Goal: Task Accomplishment & Management: Manage account settings

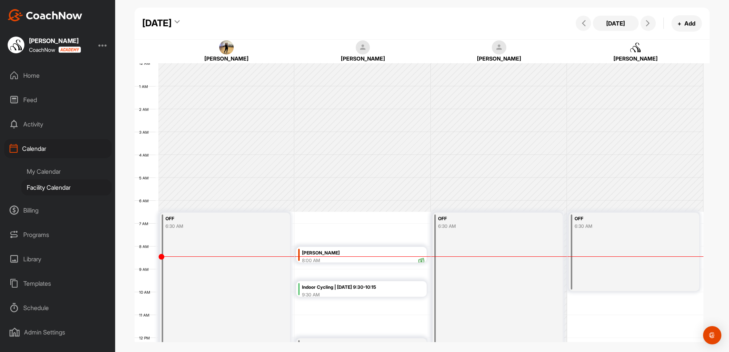
scroll to position [132, 0]
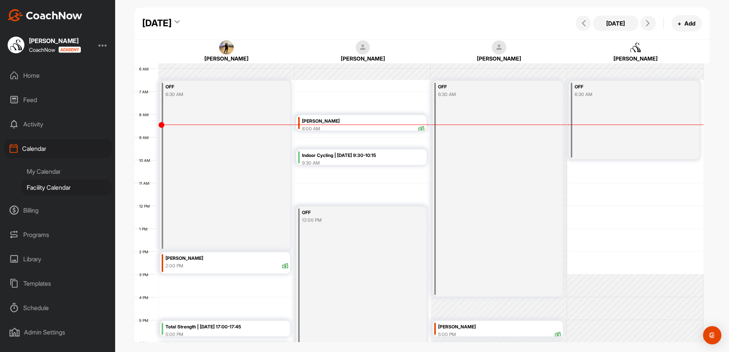
click at [353, 158] on div "Indoor Cycling | [DATE] 9:30-10:15" at bounding box center [363, 155] width 123 height 9
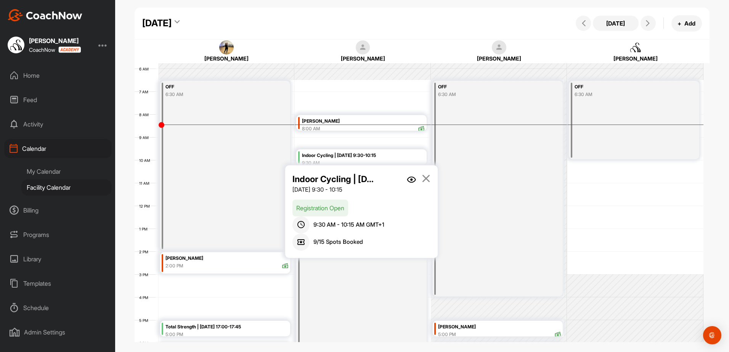
click at [410, 177] on img at bounding box center [411, 180] width 9 height 6
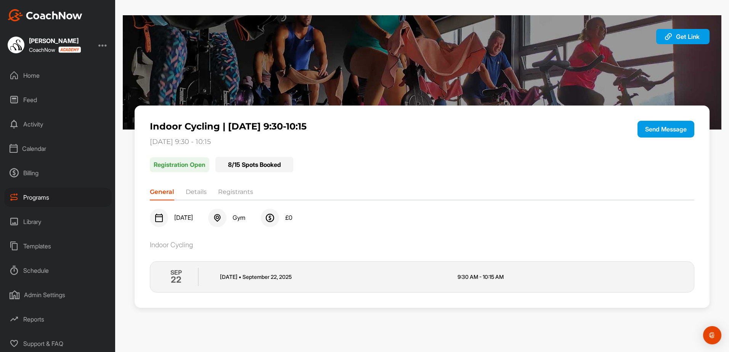
click at [242, 196] on li "Registrants" at bounding box center [235, 194] width 35 height 12
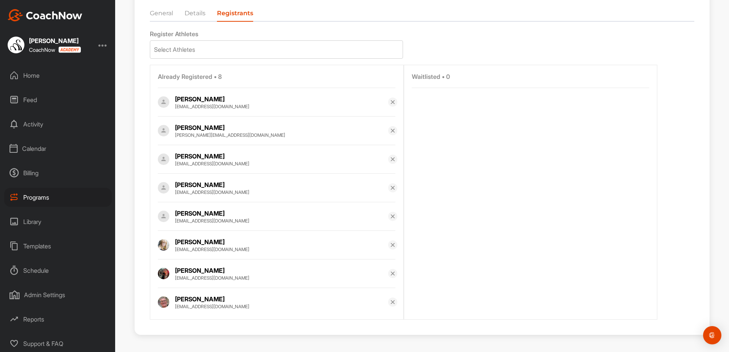
scroll to position [180, 0]
click at [57, 142] on div "Calendar" at bounding box center [58, 148] width 108 height 19
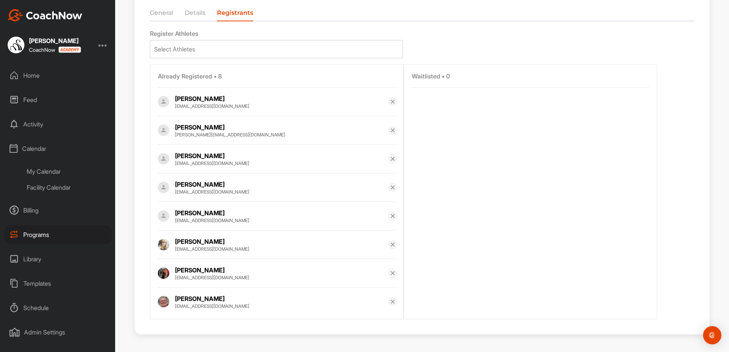
click at [57, 187] on div "Facility Calendar" at bounding box center [66, 188] width 90 height 16
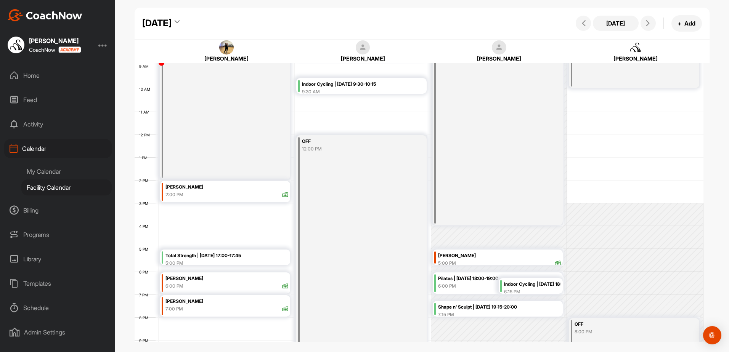
scroll to position [208, 0]
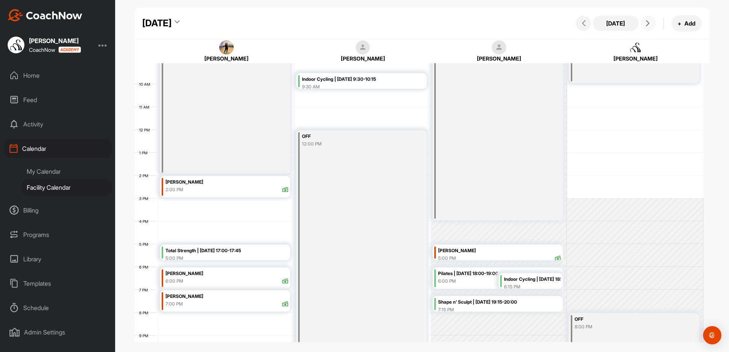
click at [645, 21] on icon at bounding box center [648, 23] width 6 height 6
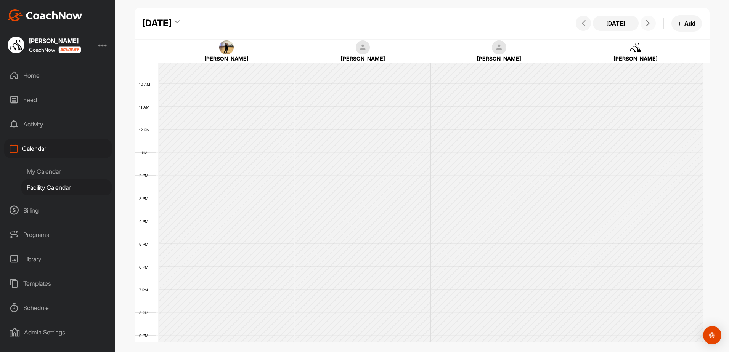
scroll to position [132, 0]
click at [645, 21] on icon at bounding box center [648, 23] width 6 height 6
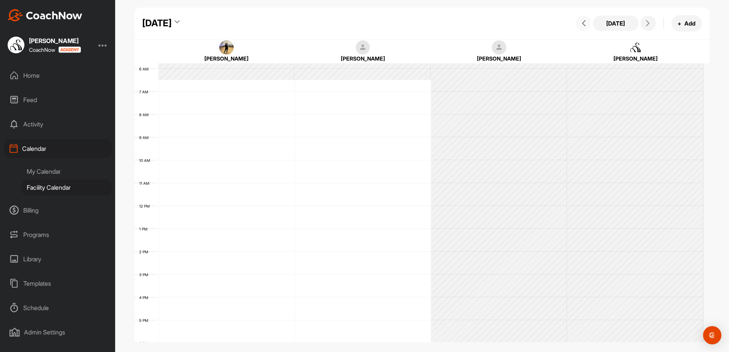
click at [586, 25] on icon at bounding box center [584, 23] width 6 height 6
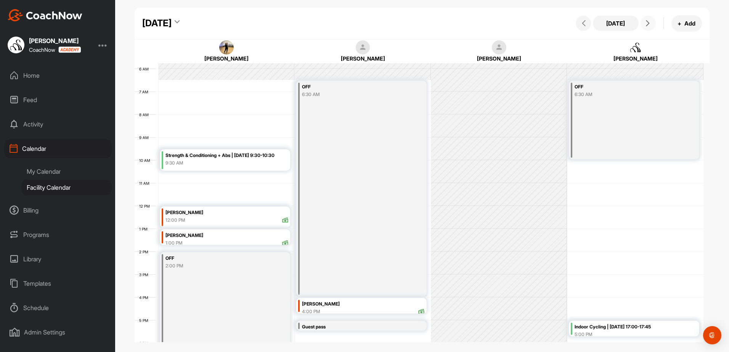
click at [643, 22] on button at bounding box center [647, 23] width 15 height 15
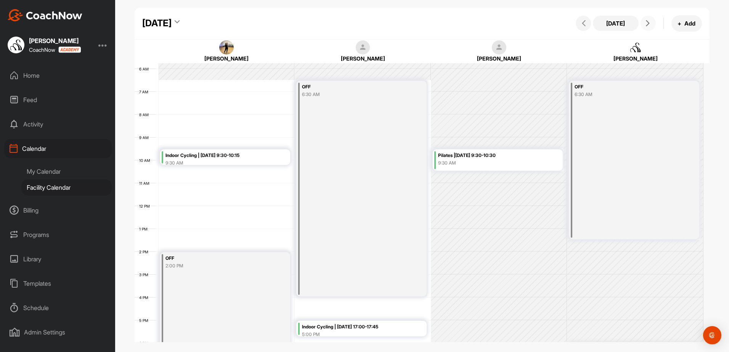
click at [234, 158] on div "Indoor Cycling | [DATE] 9:30-10:15" at bounding box center [226, 155] width 123 height 9
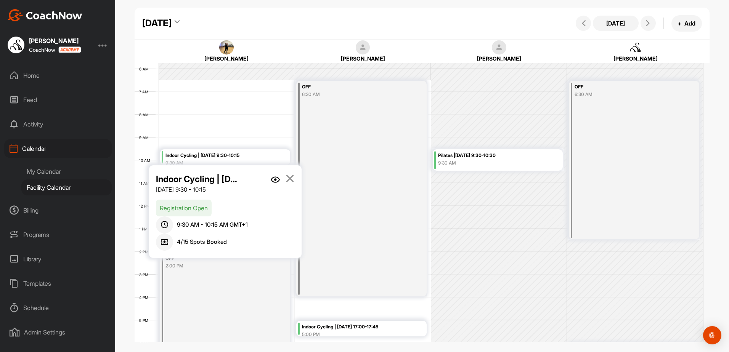
click at [272, 179] on img at bounding box center [275, 180] width 9 height 6
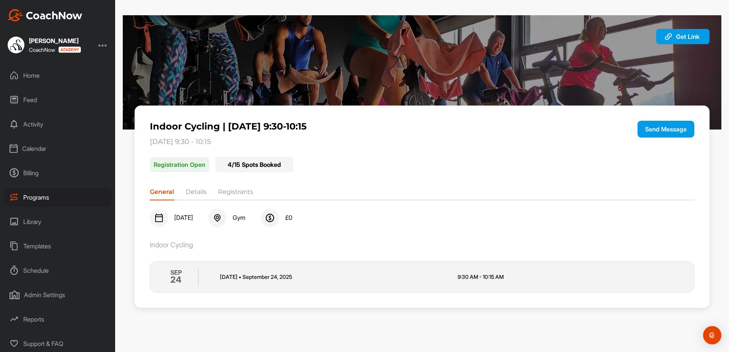
click at [244, 187] on div "General Details Registrants" at bounding box center [422, 191] width 544 height 12
click at [244, 197] on li "Registrants" at bounding box center [235, 194] width 35 height 12
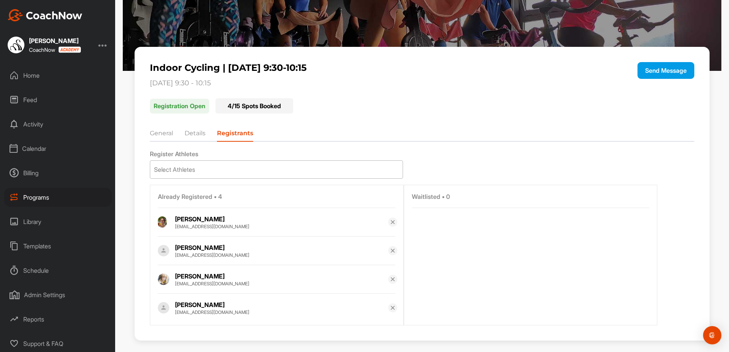
scroll to position [65, 0]
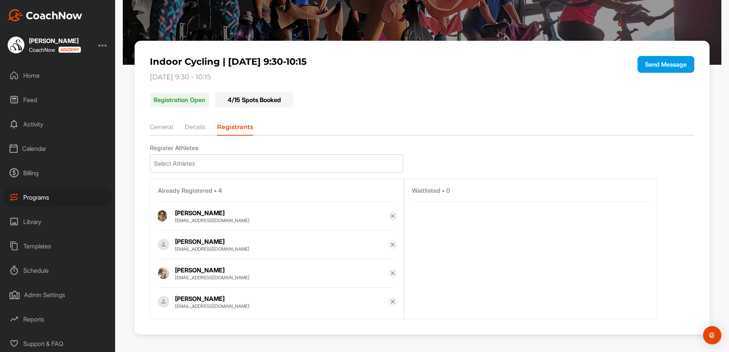
click at [391, 304] on img at bounding box center [393, 302] width 6 height 6
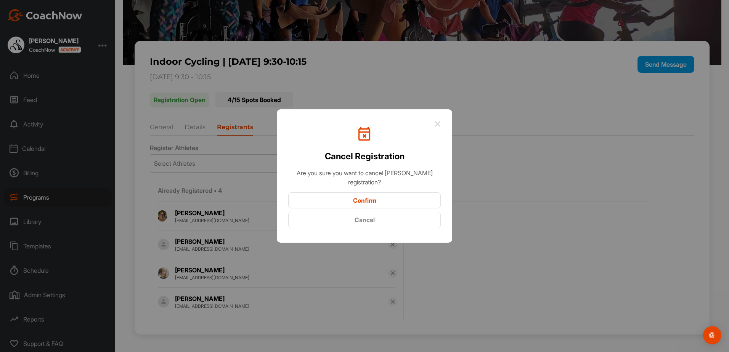
click at [388, 201] on button "Confirm" at bounding box center [364, 201] width 152 height 16
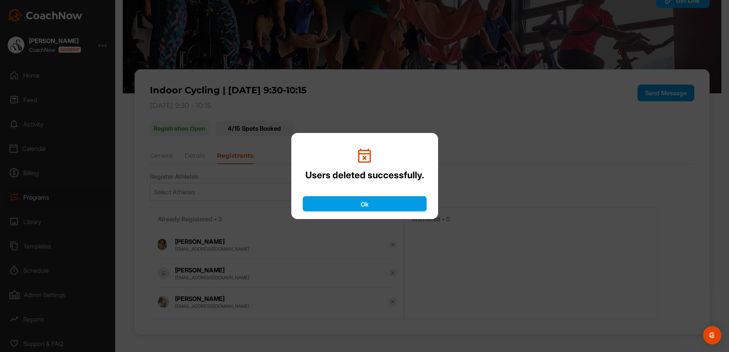
click at [363, 204] on button "Ok" at bounding box center [365, 203] width 124 height 15
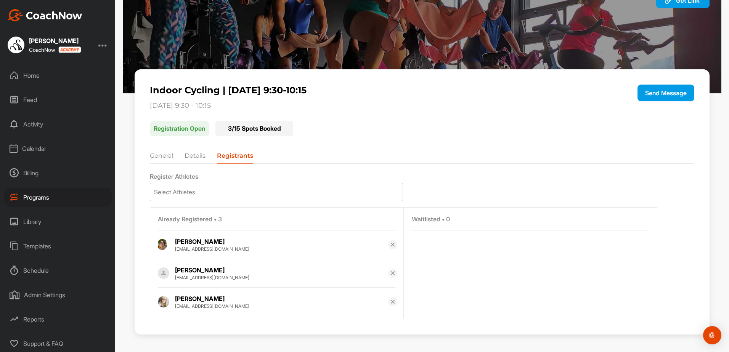
click at [45, 148] on div "Calendar" at bounding box center [58, 148] width 108 height 19
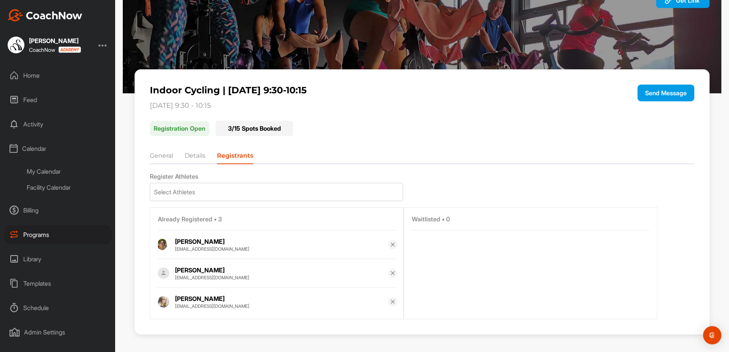
click at [50, 181] on div "Facility Calendar" at bounding box center [66, 188] width 90 height 16
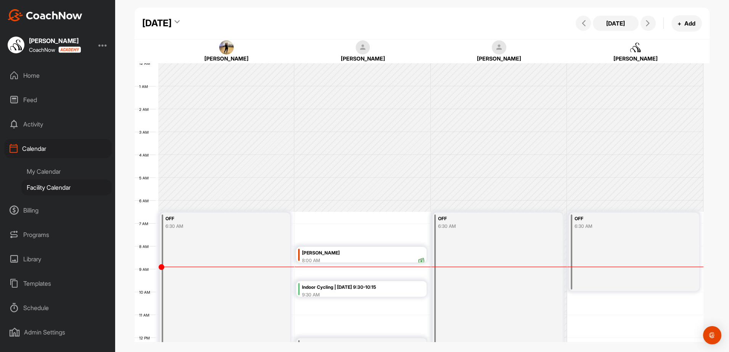
scroll to position [132, 0]
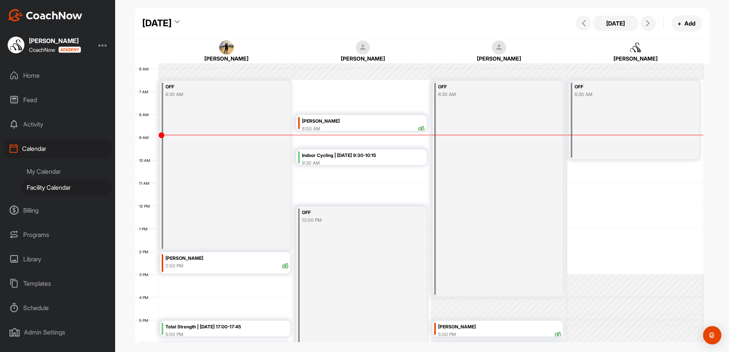
click at [172, 27] on div "[DATE]" at bounding box center [156, 23] width 29 height 14
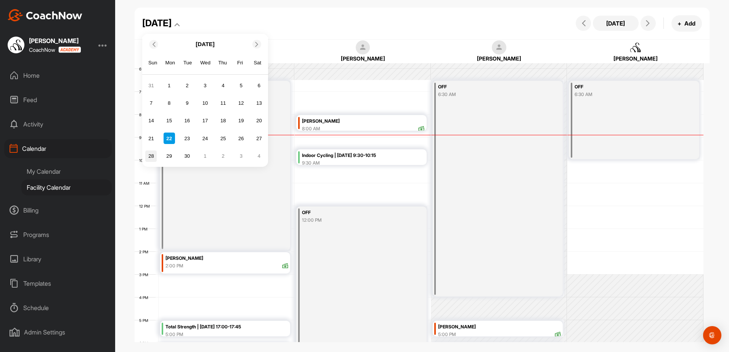
click at [151, 152] on div "28" at bounding box center [150, 156] width 11 height 11
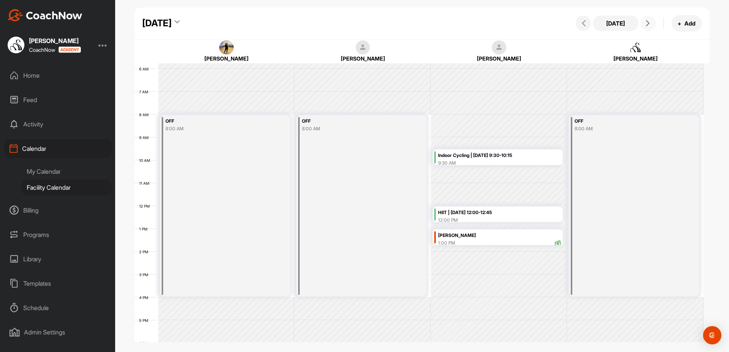
click at [648, 19] on button at bounding box center [647, 23] width 15 height 15
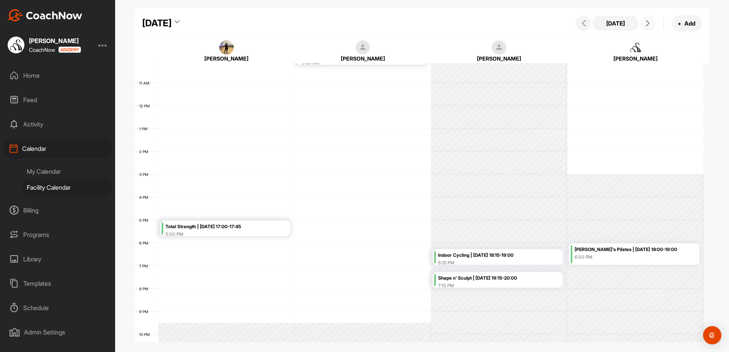
scroll to position [246, 0]
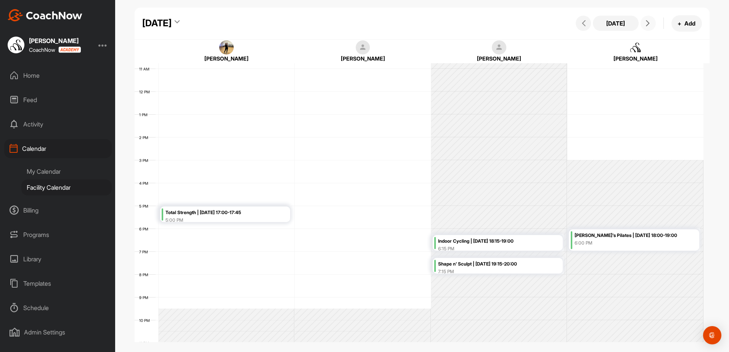
click at [599, 236] on div "[PERSON_NAME]'s Pilates | [DATE] 18:00-19:00" at bounding box center [636, 235] width 123 height 9
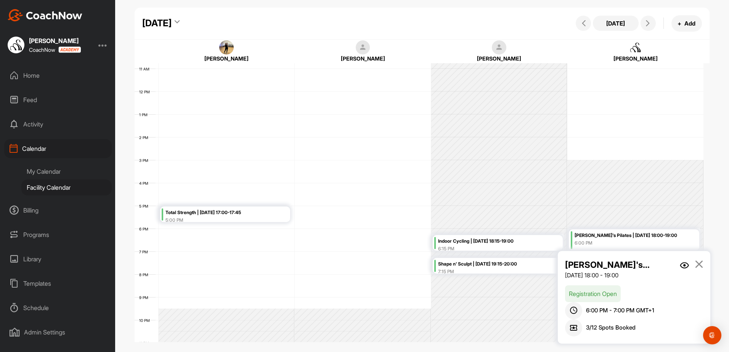
click at [685, 268] on img at bounding box center [684, 265] width 9 height 6
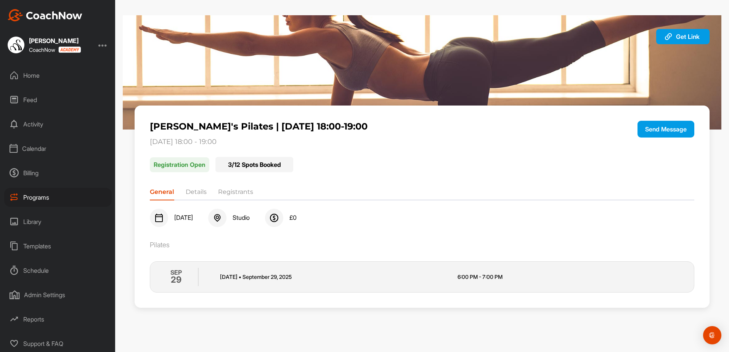
click at [239, 192] on li "Registrants" at bounding box center [235, 194] width 35 height 12
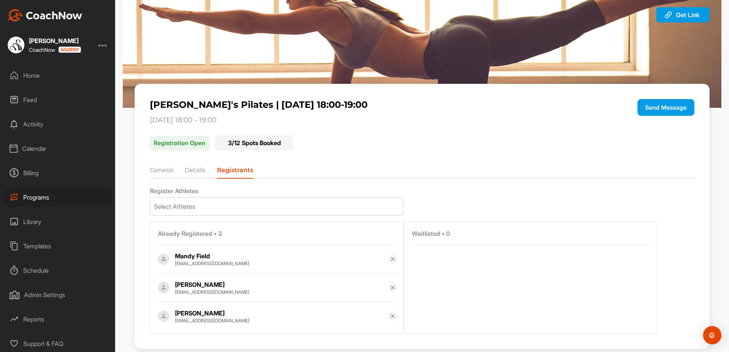
scroll to position [37, 0]
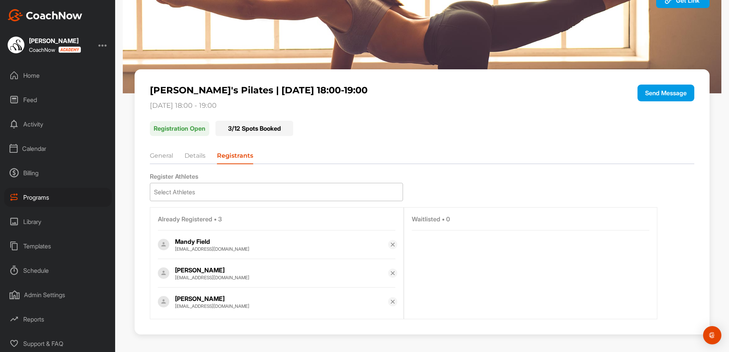
click at [265, 188] on div "Select Athletes" at bounding box center [276, 192] width 252 height 18
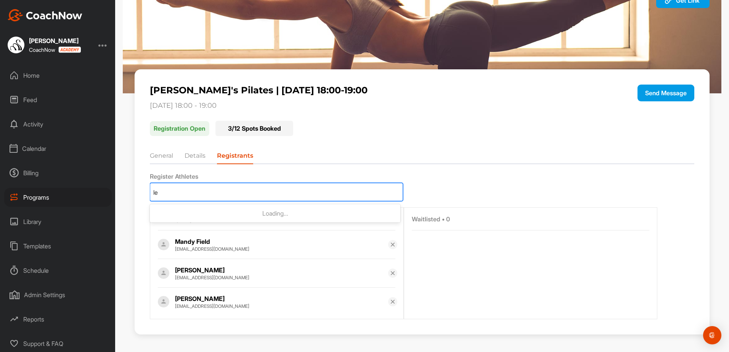
type input "les"
click at [240, 223] on p "[EMAIL_ADDRESS][DOMAIN_NAME]" at bounding box center [277, 223] width 208 height 8
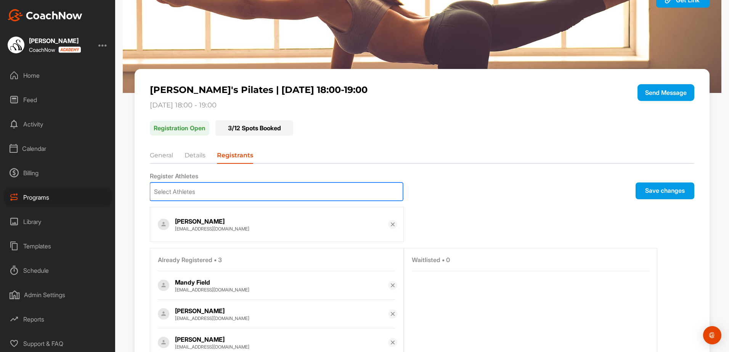
click at [642, 191] on button "Save changes" at bounding box center [664, 191] width 59 height 17
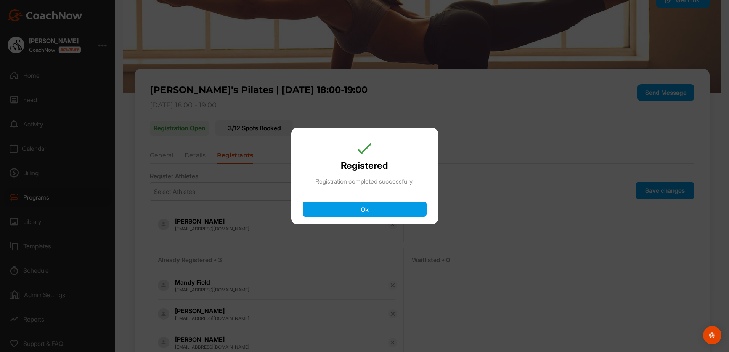
click at [384, 215] on button "Ok" at bounding box center [365, 209] width 124 height 15
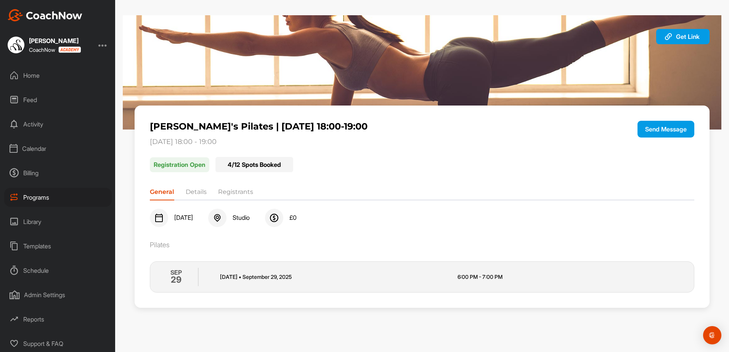
click at [39, 146] on div "Calendar" at bounding box center [58, 148] width 108 height 19
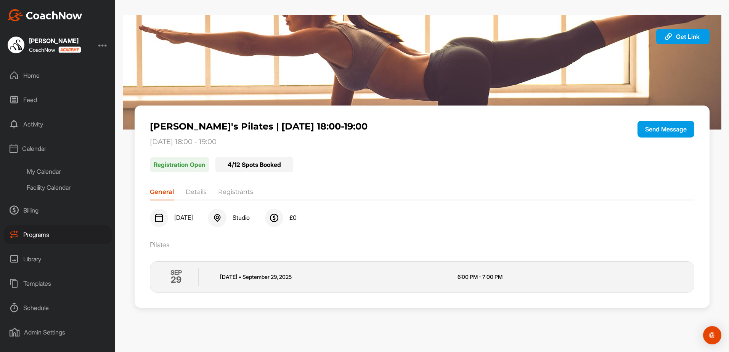
click at [52, 186] on div "Facility Calendar" at bounding box center [66, 188] width 90 height 16
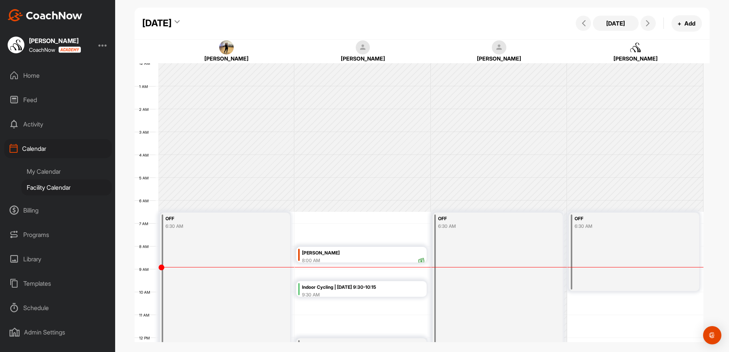
scroll to position [132, 0]
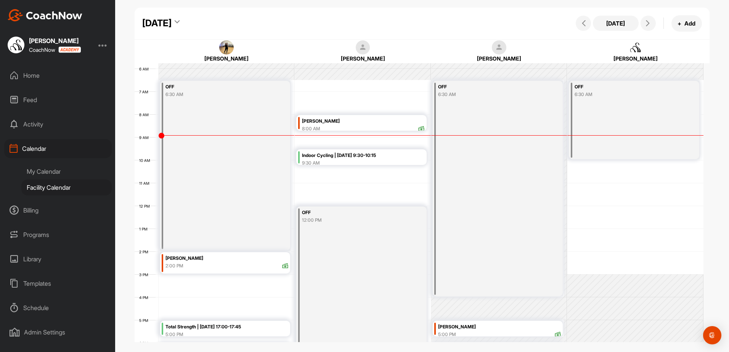
click at [327, 158] on div "Indoor Cycling | [DATE] 9:30-10:15" at bounding box center [363, 155] width 123 height 9
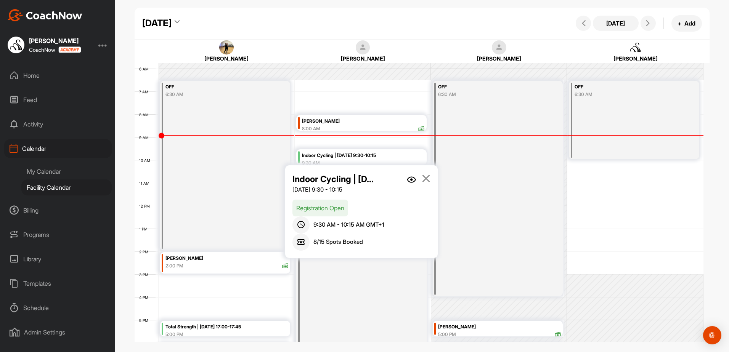
click at [412, 178] on img at bounding box center [411, 180] width 9 height 6
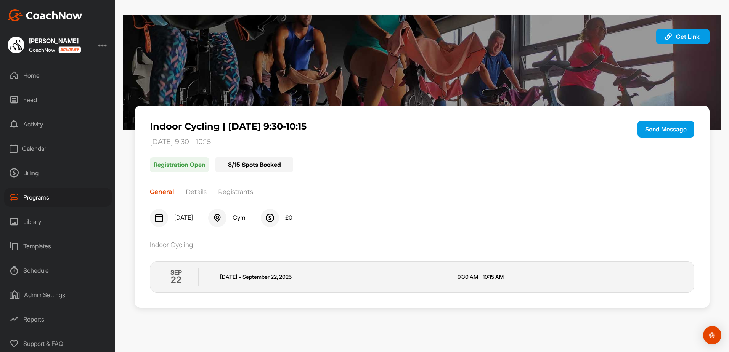
click at [238, 180] on div "Indoor Cycling | Monday 9:30-10:15 Monday 9:30 - 10:15 Send Message Registratio…" at bounding box center [422, 207] width 575 height 202
click at [238, 196] on li "Registrants" at bounding box center [235, 194] width 35 height 12
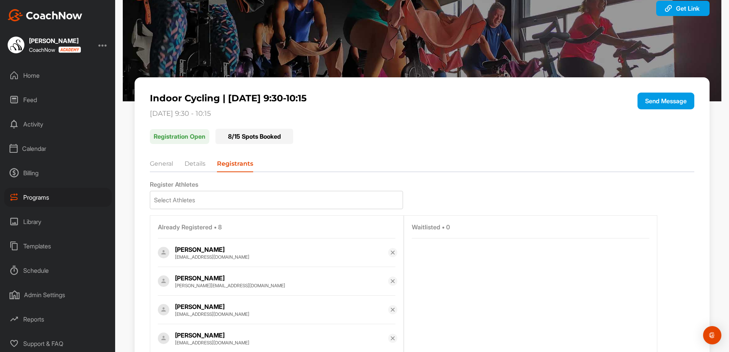
scroll to position [27, 0]
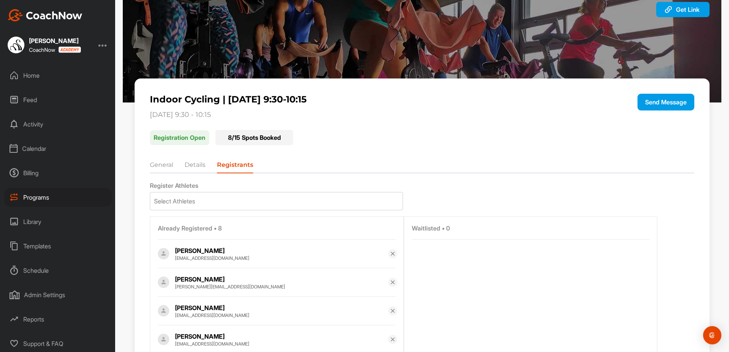
click at [49, 147] on div "Calendar" at bounding box center [58, 148] width 108 height 19
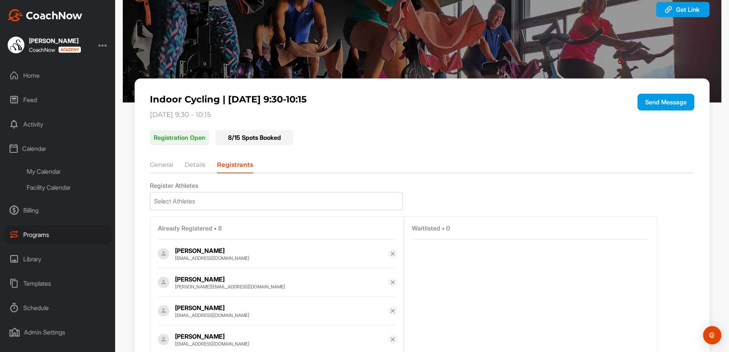
click at [61, 187] on div "Facility Calendar" at bounding box center [66, 188] width 90 height 16
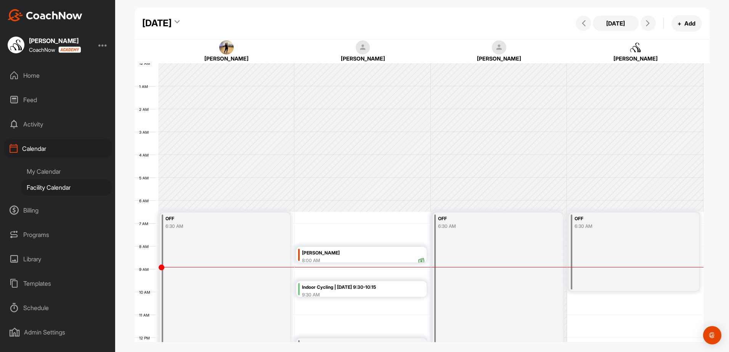
scroll to position [132, 0]
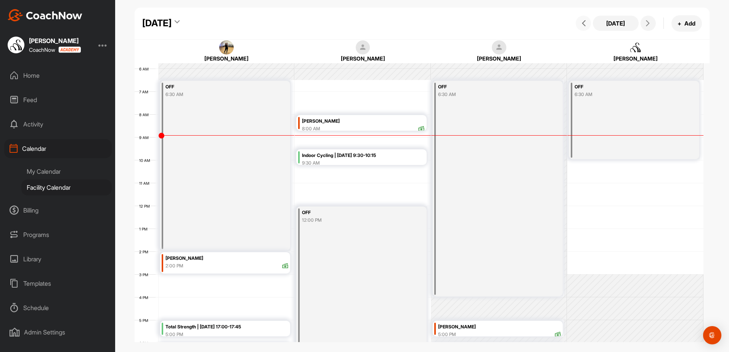
click at [583, 20] on button at bounding box center [583, 23] width 15 height 15
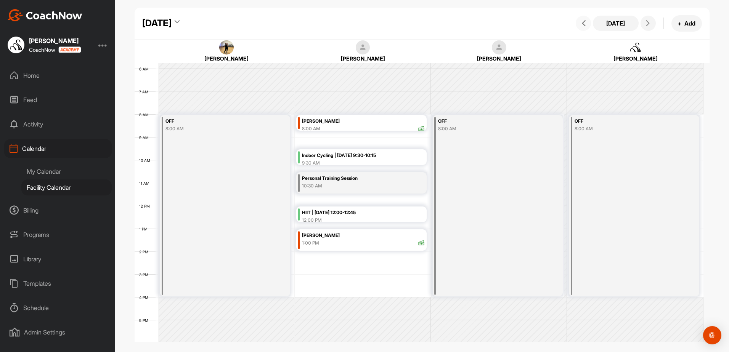
click at [343, 155] on div "Indoor Cycling | [DATE] 9:30-10:15" at bounding box center [363, 155] width 123 height 9
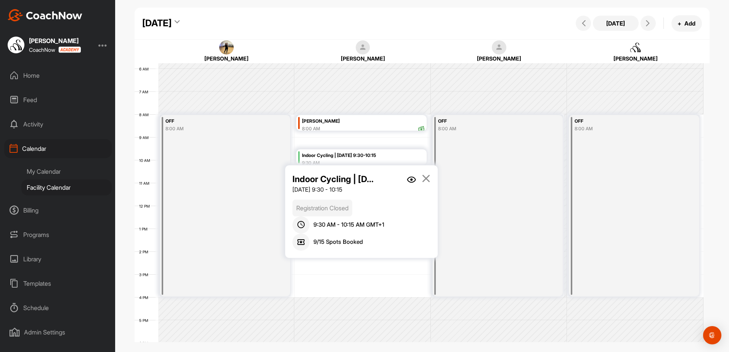
click at [411, 180] on img at bounding box center [411, 180] width 9 height 6
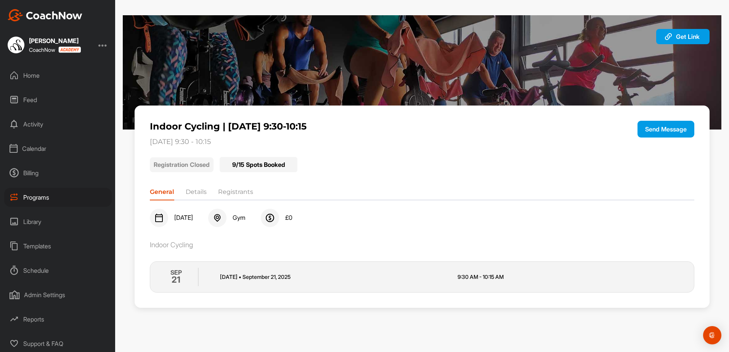
click at [245, 195] on li "Registrants" at bounding box center [235, 194] width 35 height 12
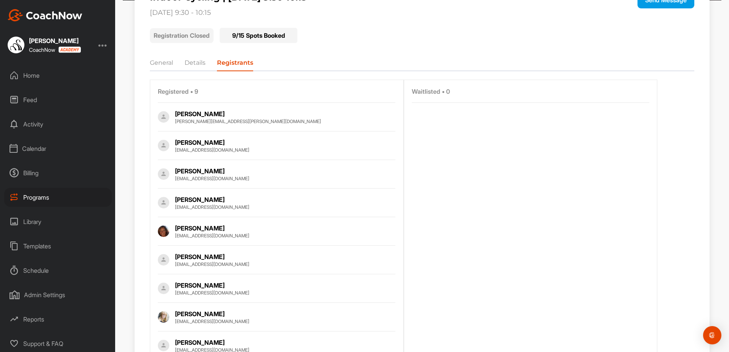
scroll to position [173, 0]
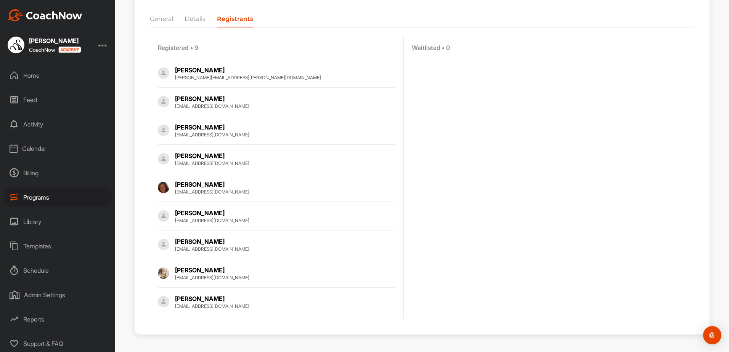
click at [28, 146] on div "Calendar" at bounding box center [58, 148] width 108 height 19
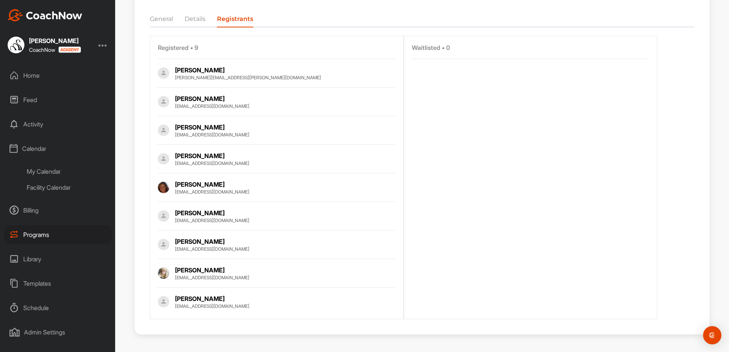
click at [36, 186] on div "Facility Calendar" at bounding box center [66, 188] width 90 height 16
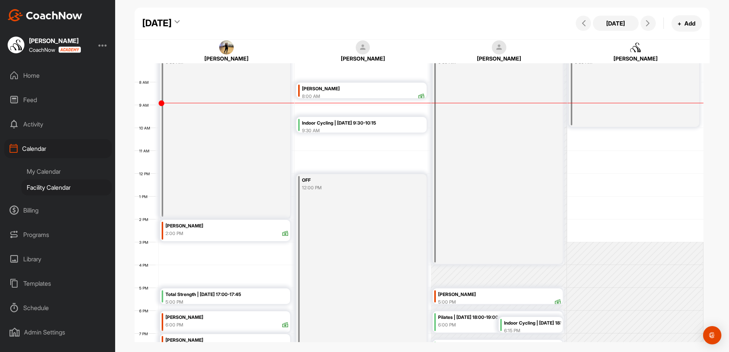
scroll to position [270, 0]
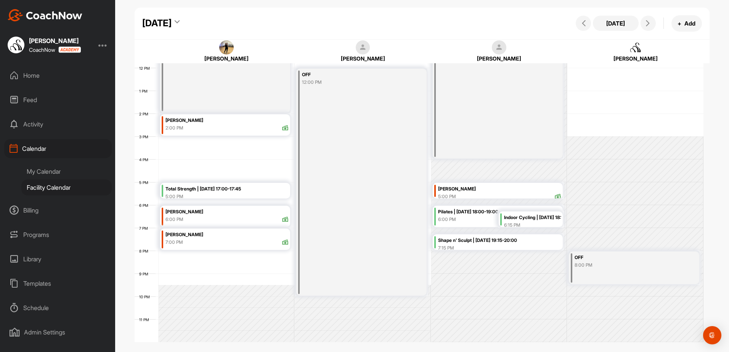
click at [221, 185] on div "Total Strength | [DATE] 17:00-17:45" at bounding box center [226, 189] width 123 height 9
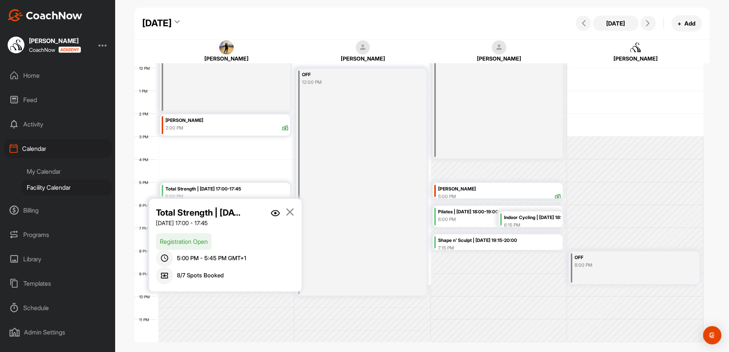
click at [274, 209] on link at bounding box center [275, 216] width 9 height 21
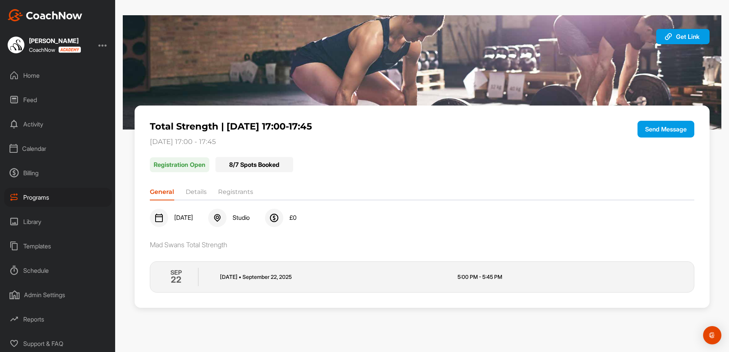
click at [233, 185] on div "General Details Registrants" at bounding box center [422, 191] width 544 height 12
click at [234, 185] on div "General Details Registrants" at bounding box center [422, 191] width 544 height 12
click at [237, 201] on div "Total Strength | Monday 17:00-17:45 Monday 17:00 - 17:45 Send Message Registrat…" at bounding box center [422, 207] width 575 height 202
click at [239, 196] on li "Registrants" at bounding box center [235, 194] width 35 height 12
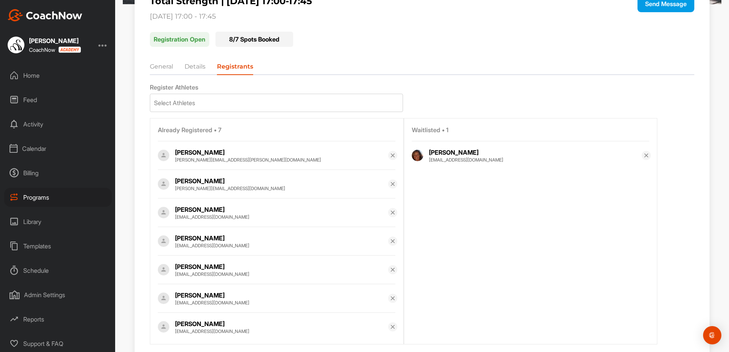
scroll to position [113, 0]
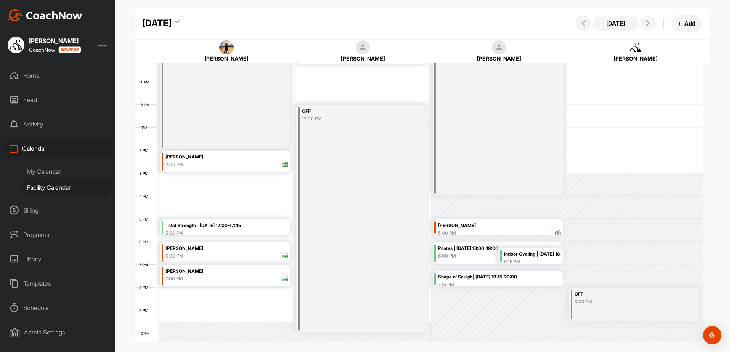
scroll to position [270, 0]
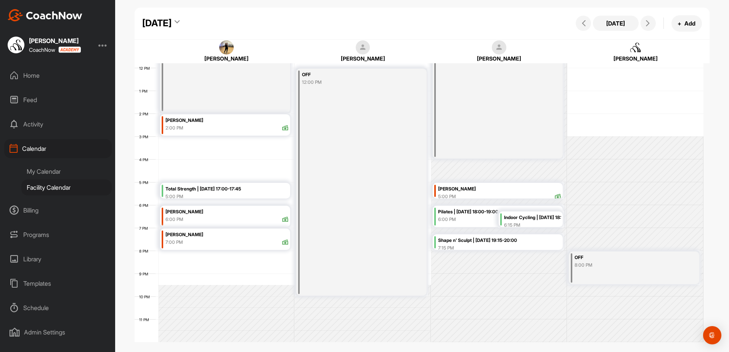
click at [478, 220] on div "6:00 PM" at bounding box center [499, 219] width 123 height 7
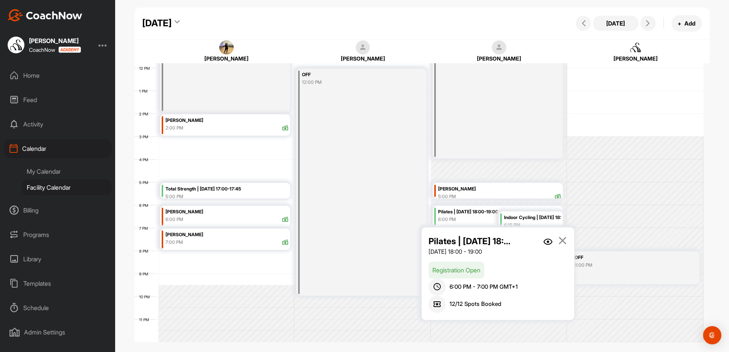
click at [550, 240] on img at bounding box center [547, 242] width 9 height 6
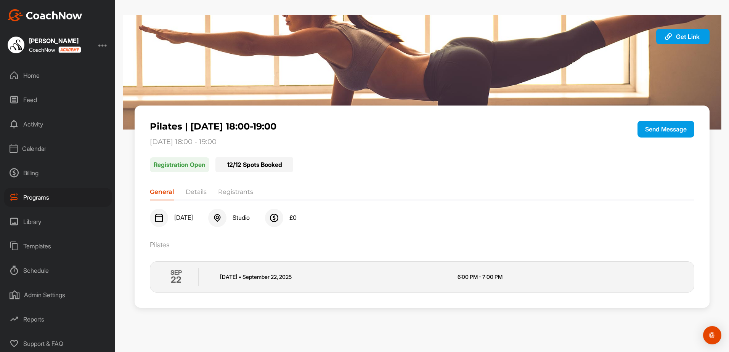
click at [249, 194] on li "Registrants" at bounding box center [235, 194] width 35 height 12
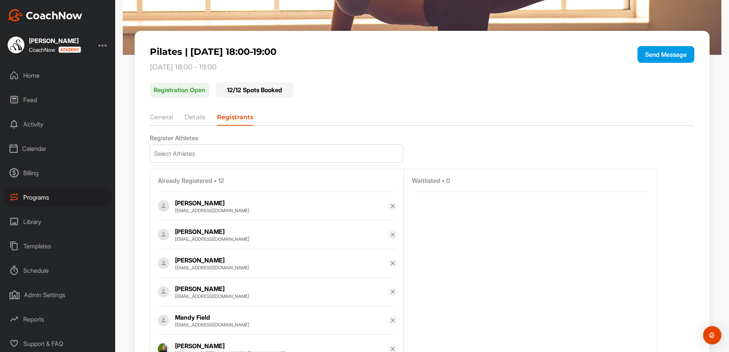
scroll to position [65, 0]
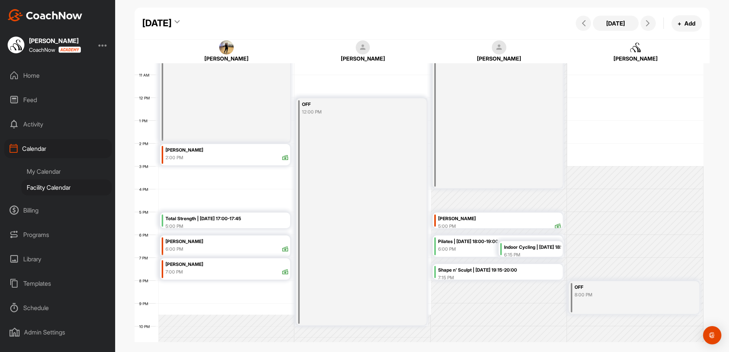
scroll to position [246, 0]
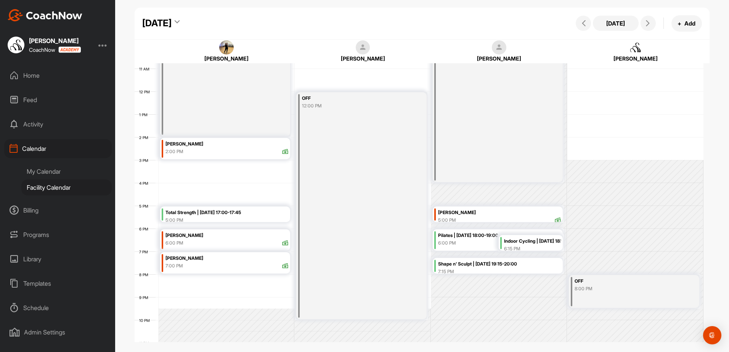
click at [474, 242] on div "6:00 PM" at bounding box center [499, 243] width 123 height 7
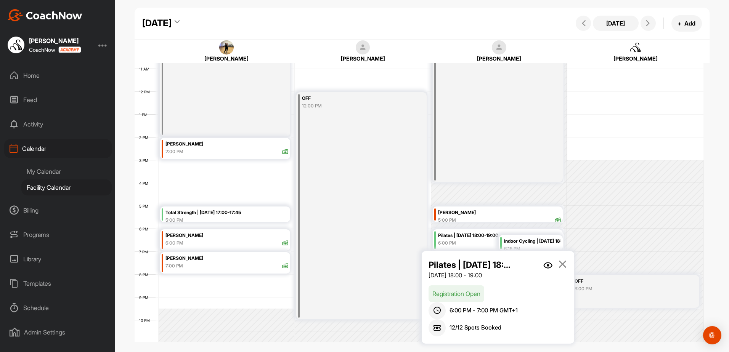
click at [545, 266] on img at bounding box center [547, 265] width 9 height 6
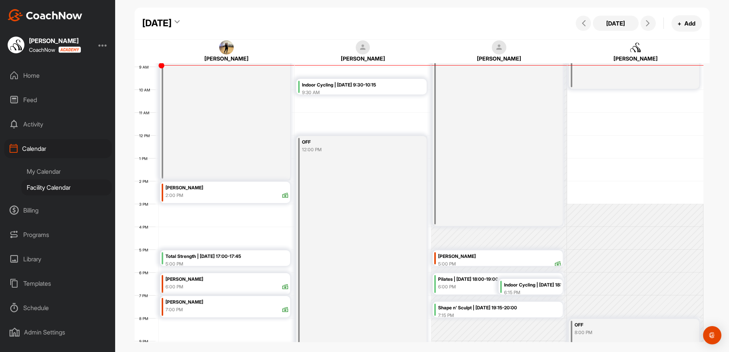
scroll to position [208, 0]
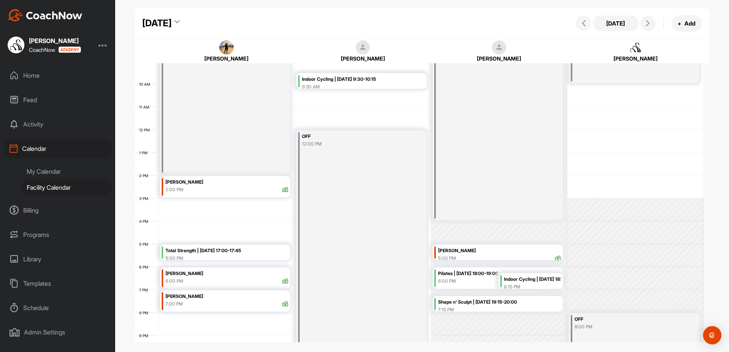
click at [535, 282] on div "Indoor Cycling | [DATE] 18:15-19:00" at bounding box center [532, 279] width 57 height 9
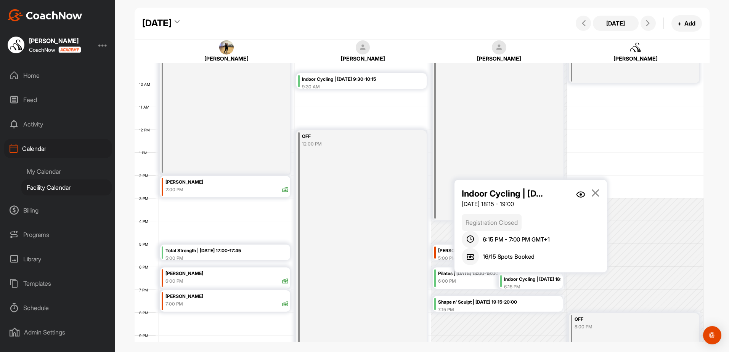
click at [577, 195] on img at bounding box center [580, 194] width 9 height 6
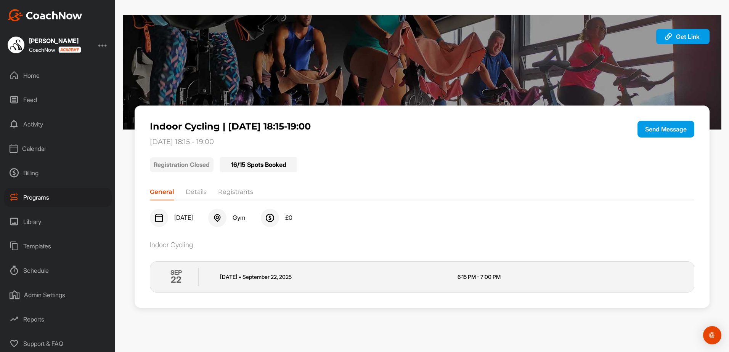
click at [236, 190] on li "Registrants" at bounding box center [235, 194] width 35 height 12
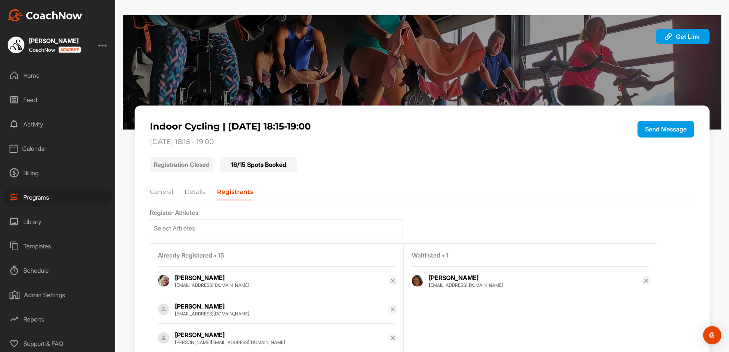
click at [68, 150] on div "Calendar" at bounding box center [58, 148] width 108 height 19
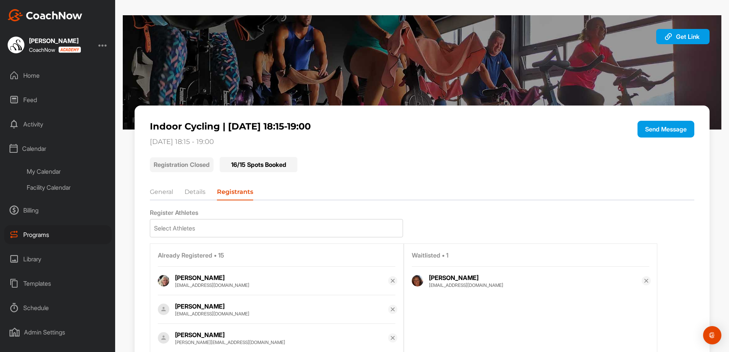
click at [82, 187] on div "Facility Calendar" at bounding box center [66, 188] width 90 height 16
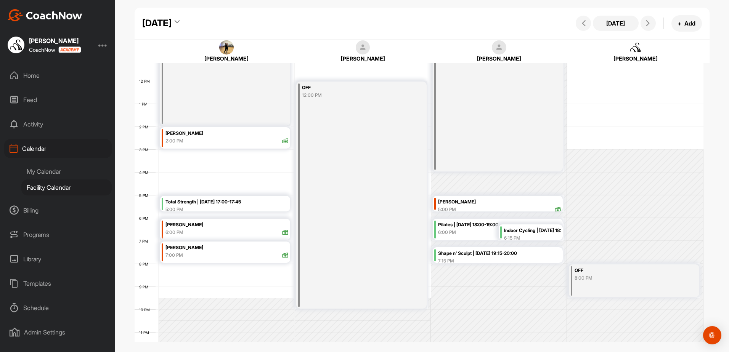
scroll to position [270, 0]
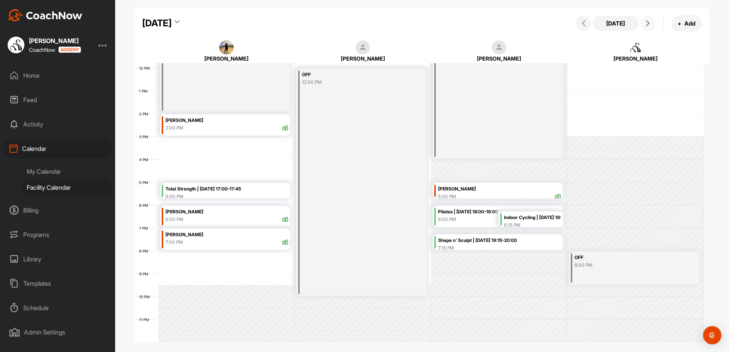
click at [645, 29] on button at bounding box center [647, 23] width 15 height 15
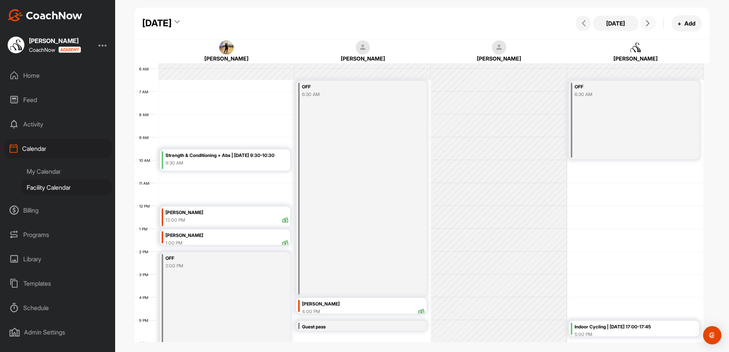
click at [651, 22] on span at bounding box center [648, 23] width 9 height 6
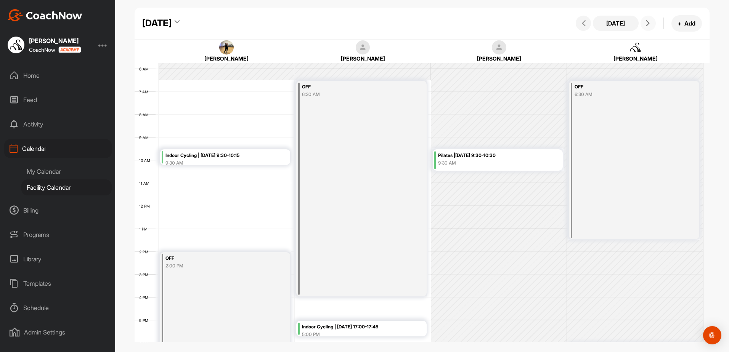
click at [251, 157] on div "Indoor Cycling | [DATE] 9:30-10:15" at bounding box center [226, 155] width 123 height 9
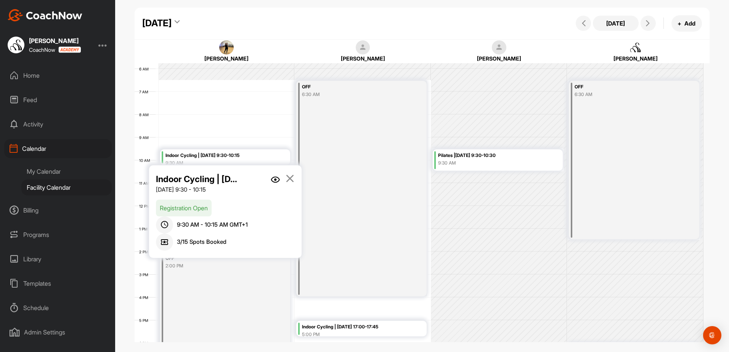
click at [274, 179] on img at bounding box center [275, 180] width 9 height 6
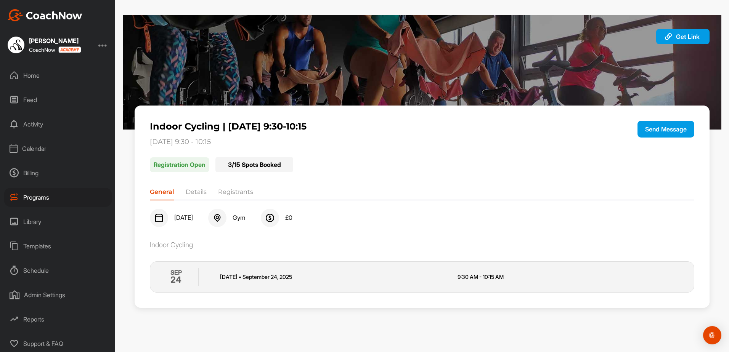
click at [251, 197] on li "Registrants" at bounding box center [235, 194] width 35 height 12
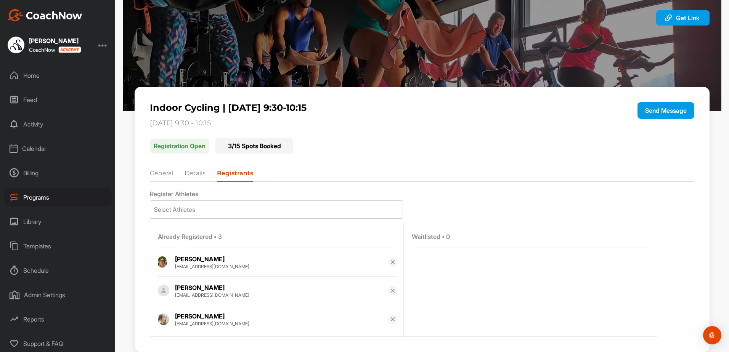
scroll to position [37, 0]
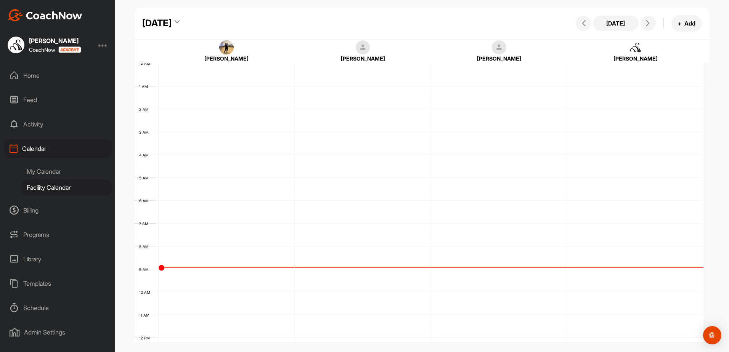
scroll to position [132, 0]
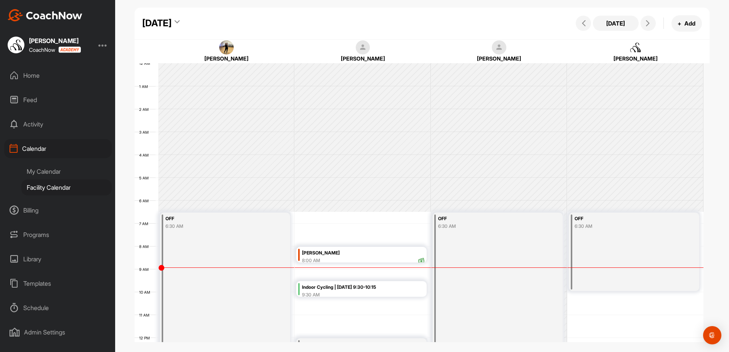
scroll to position [132, 0]
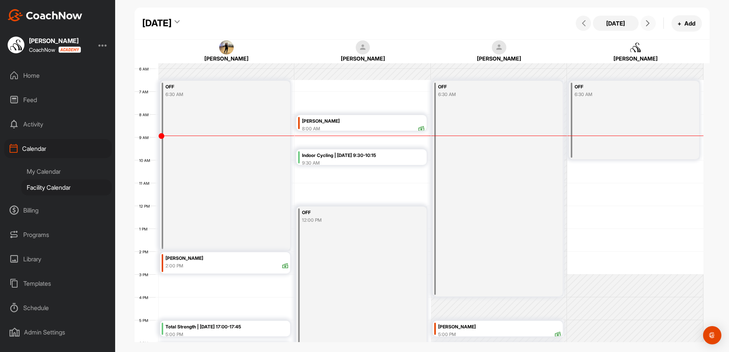
click at [651, 24] on span at bounding box center [648, 23] width 9 height 6
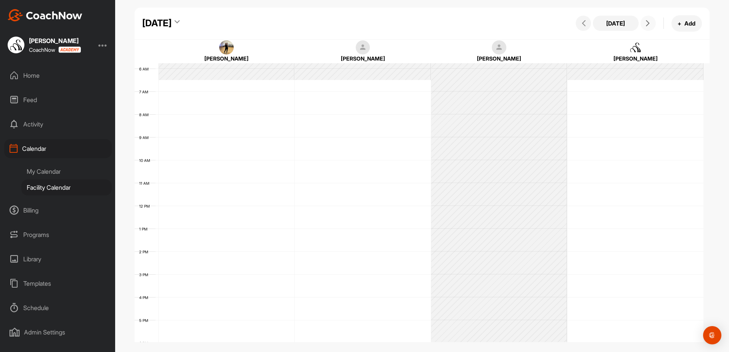
click at [651, 24] on span at bounding box center [648, 23] width 9 height 6
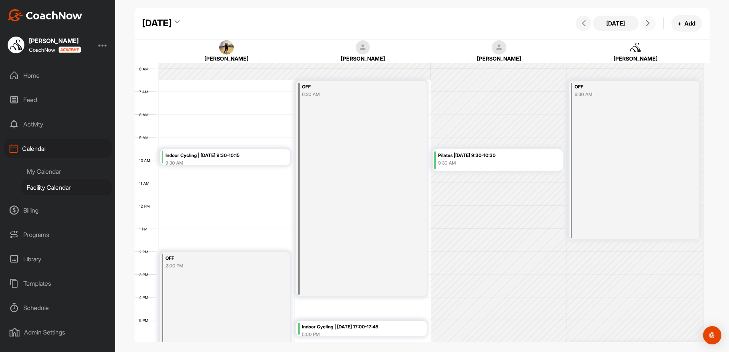
click at [651, 24] on span at bounding box center [648, 23] width 9 height 6
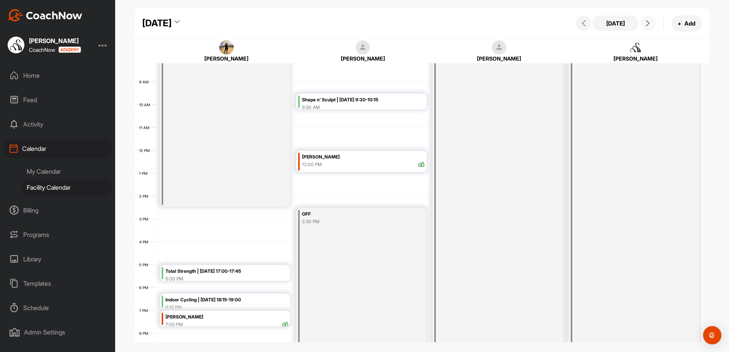
scroll to position [208, 0]
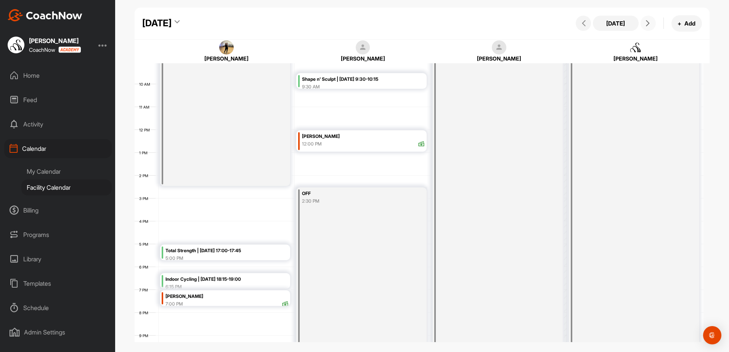
click at [274, 278] on div "Indoor Cycling | Thursday 18:15-19:00" at bounding box center [226, 279] width 123 height 9
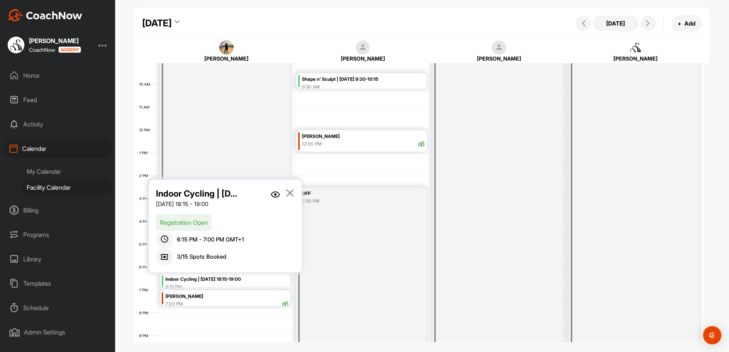
click at [277, 197] on img at bounding box center [275, 194] width 9 height 6
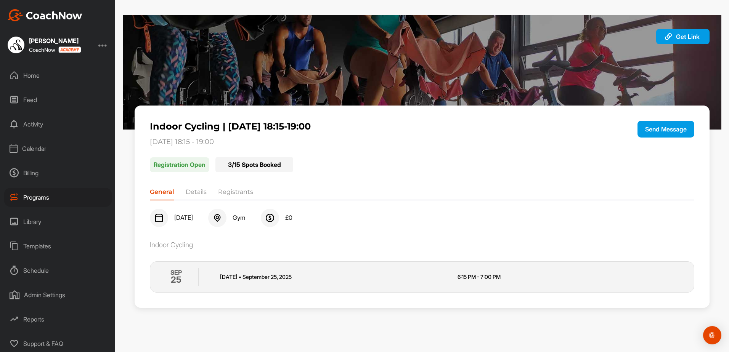
click at [226, 191] on li "Registrants" at bounding box center [235, 194] width 35 height 12
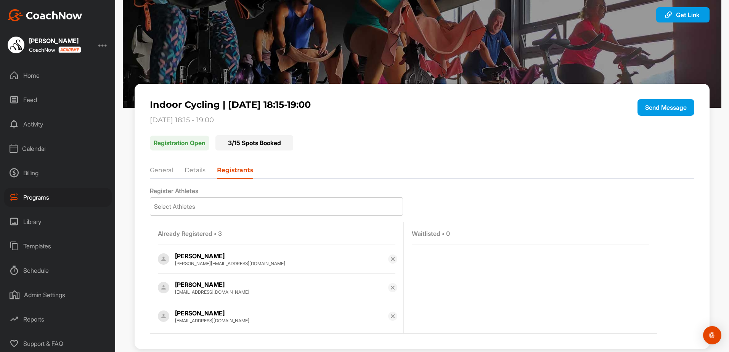
scroll to position [37, 0]
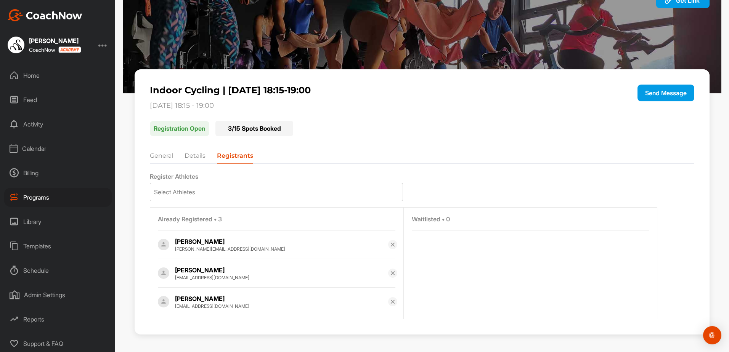
click at [48, 140] on div "Calendar" at bounding box center [58, 148] width 108 height 19
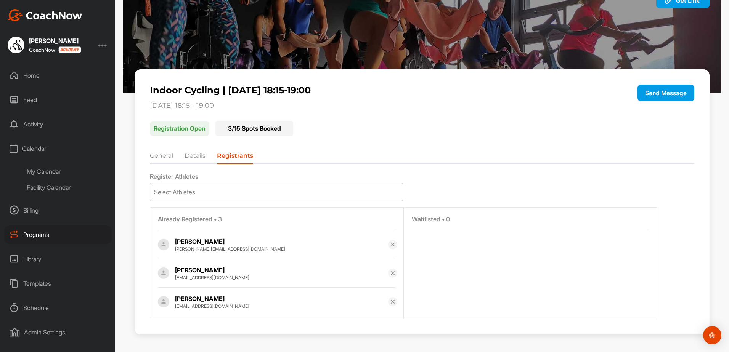
click at [48, 185] on div "Facility Calendar" at bounding box center [66, 188] width 90 height 16
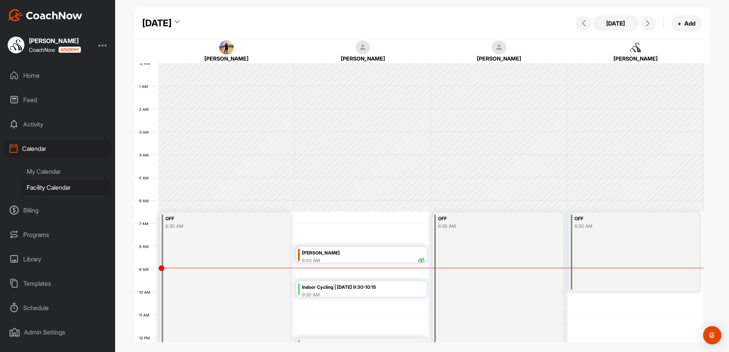
scroll to position [132, 0]
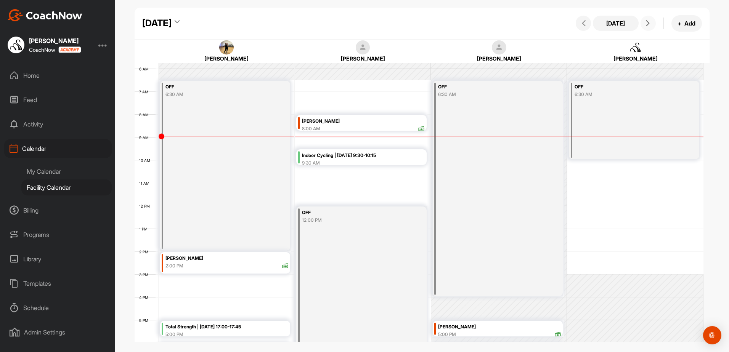
click at [645, 27] on button at bounding box center [647, 23] width 15 height 15
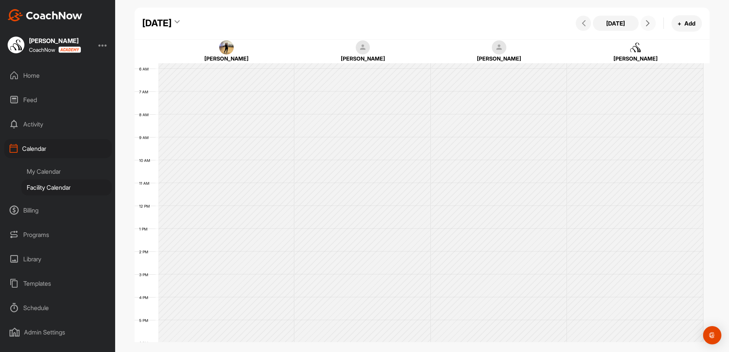
click at [645, 27] on button at bounding box center [647, 23] width 15 height 15
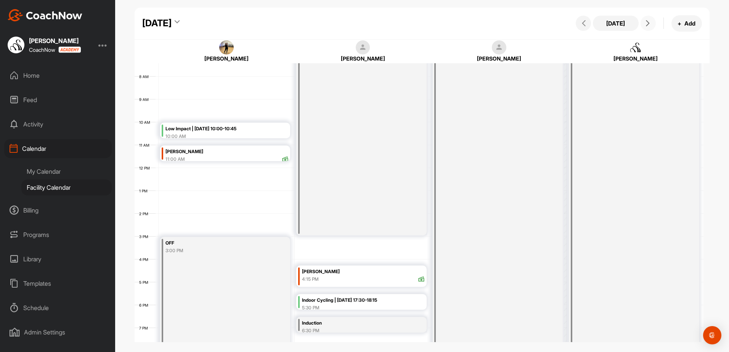
scroll to position [156, 0]
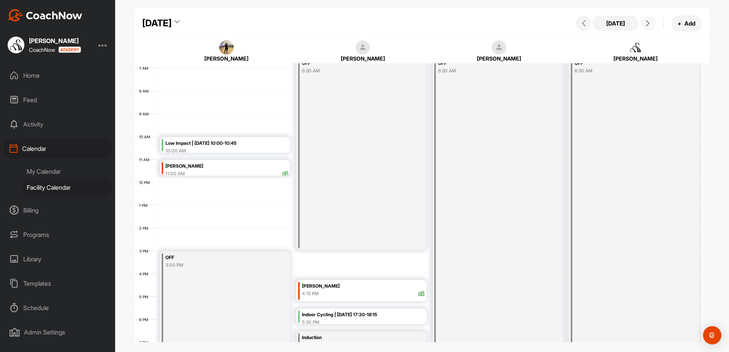
click at [644, 22] on span at bounding box center [648, 23] width 9 height 6
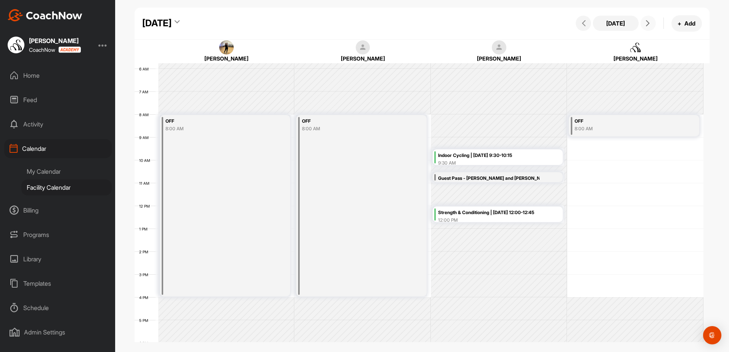
click at [645, 24] on icon at bounding box center [648, 23] width 6 height 6
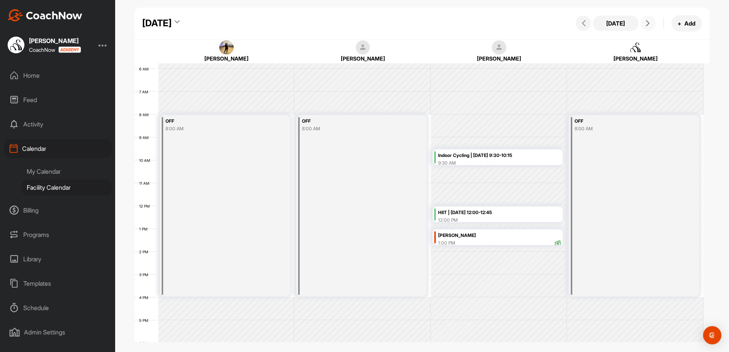
click at [645, 24] on icon at bounding box center [648, 23] width 6 height 6
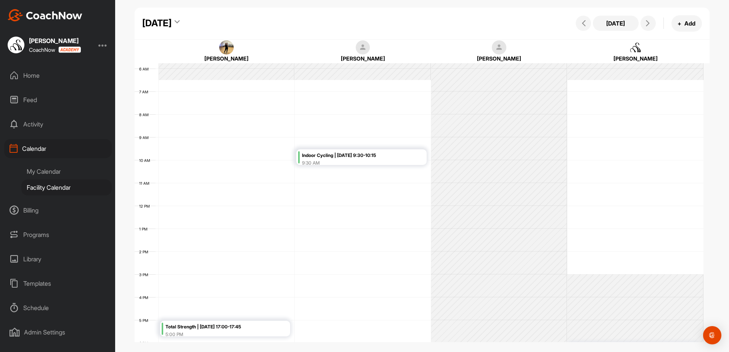
drag, startPoint x: 645, startPoint y: 24, endPoint x: 539, endPoint y: 21, distance: 105.6
click at [539, 21] on div "Monday, September 29, 2025 Today + Add" at bounding box center [422, 24] width 575 height 32
click at [649, 27] on button at bounding box center [647, 23] width 15 height 15
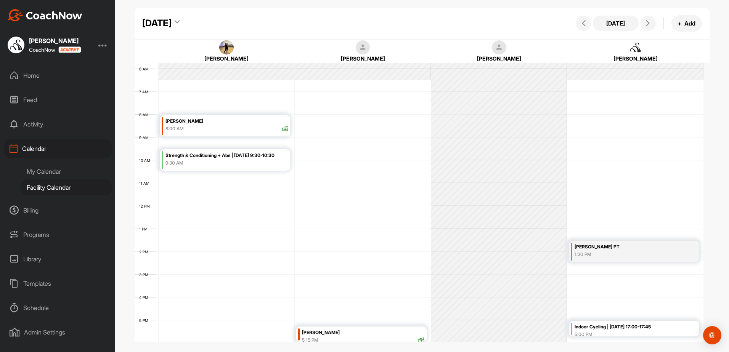
click at [180, 22] on div "Tuesday, September 30, 2025" at bounding box center [160, 23] width 37 height 14
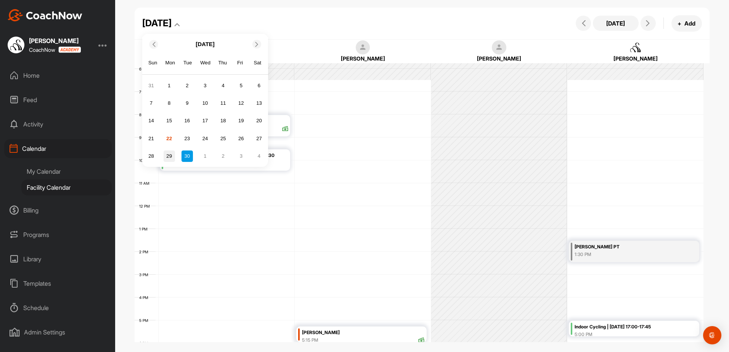
click at [165, 157] on div "29" at bounding box center [169, 156] width 11 height 11
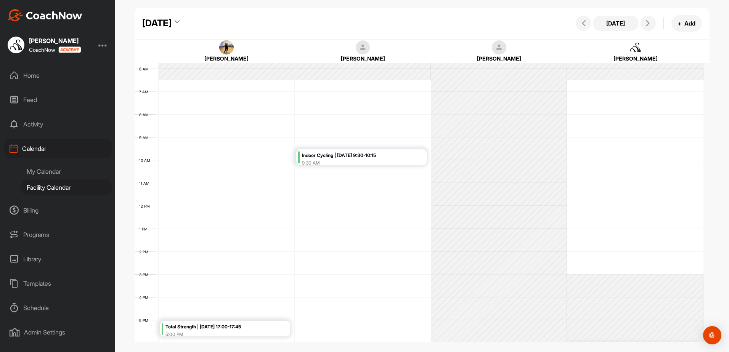
click at [317, 120] on div "12 AM 1 AM 2 AM 3 AM 4 AM 5 AM 6 AM 7 AM 8 AM 9 AM 10 AM 11 AM 12 PM 1 PM 2 PM …" at bounding box center [419, 205] width 569 height 549
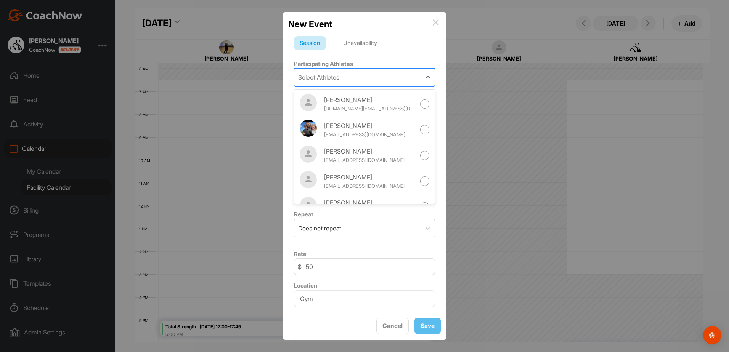
click at [356, 82] on div "Select Athletes" at bounding box center [357, 78] width 127 height 18
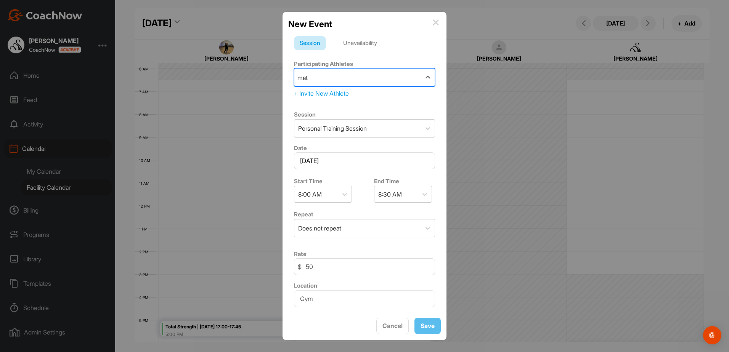
type input "matt"
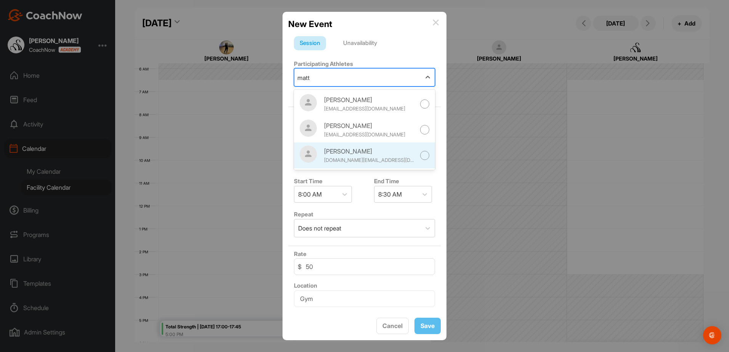
click at [359, 147] on div "[PERSON_NAME]" at bounding box center [369, 151] width 91 height 9
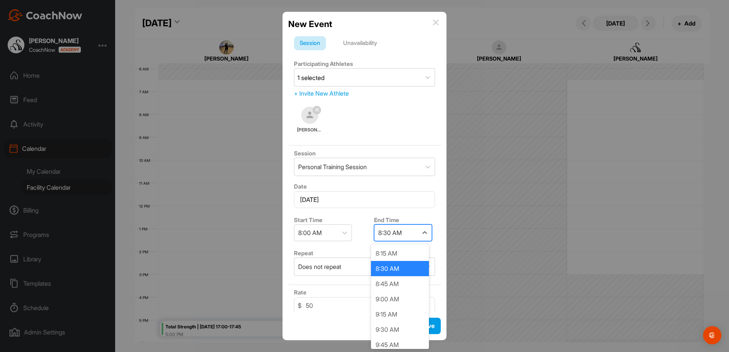
click at [395, 234] on div "8:30 AM" at bounding box center [390, 232] width 24 height 9
click at [393, 287] on div "8:45 AM" at bounding box center [400, 283] width 58 height 15
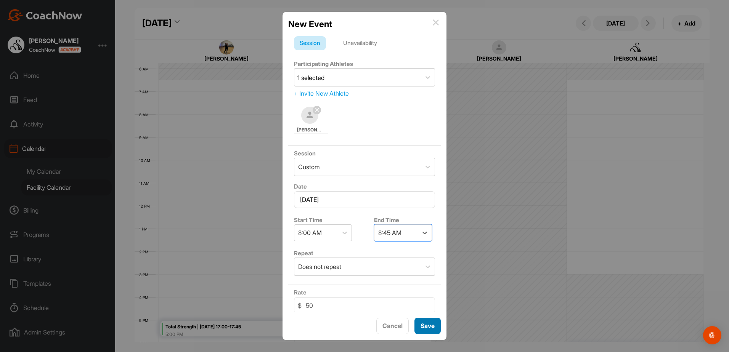
click at [419, 326] on button "Save" at bounding box center [427, 326] width 26 height 16
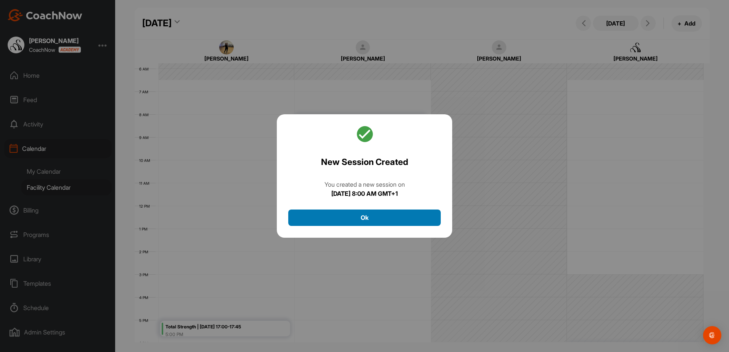
click at [391, 218] on button "Ok" at bounding box center [364, 218] width 152 height 16
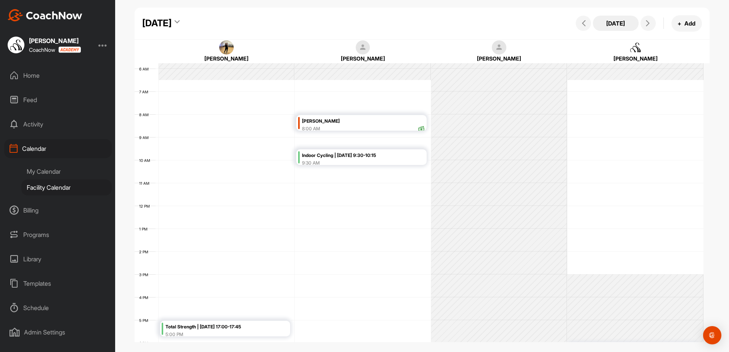
click at [621, 24] on button "[DATE]" at bounding box center [616, 23] width 46 height 15
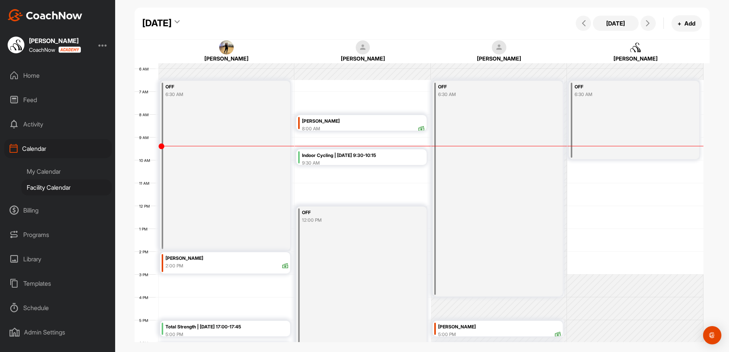
click at [369, 161] on div "9:30 AM" at bounding box center [363, 163] width 123 height 7
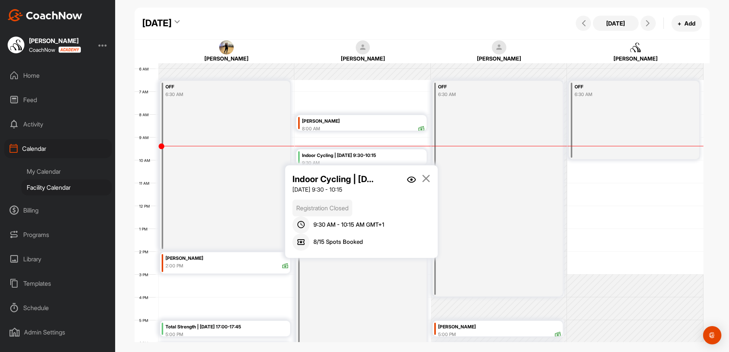
click at [413, 180] on img at bounding box center [411, 180] width 9 height 6
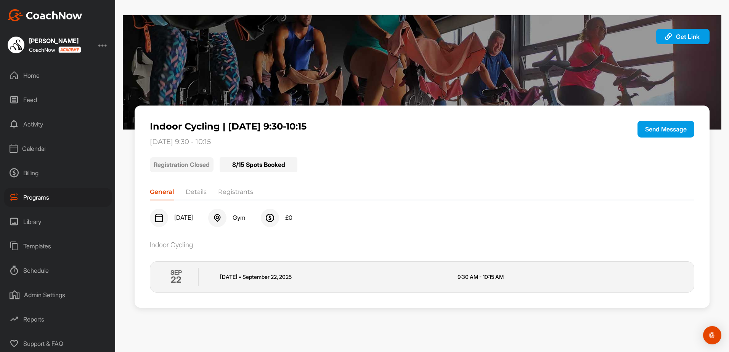
click at [226, 191] on li "Registrants" at bounding box center [235, 194] width 35 height 12
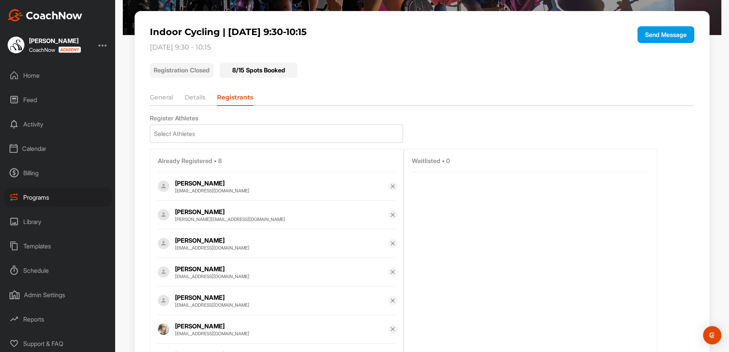
scroll to position [65, 0]
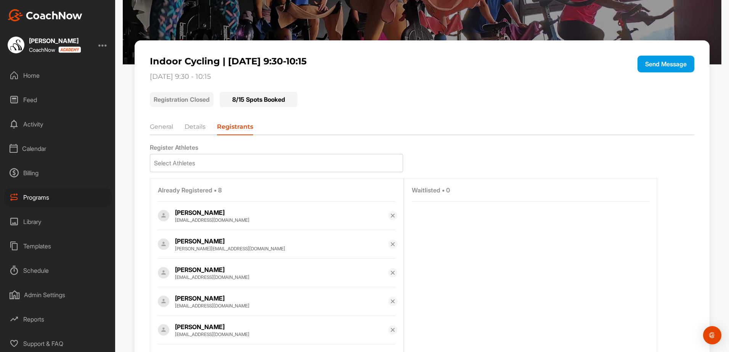
click at [50, 154] on div "Calendar" at bounding box center [58, 148] width 108 height 19
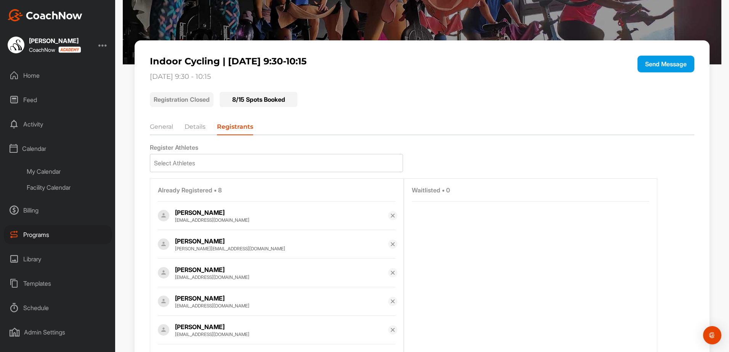
click at [68, 195] on div "Facility Calendar" at bounding box center [66, 188] width 90 height 16
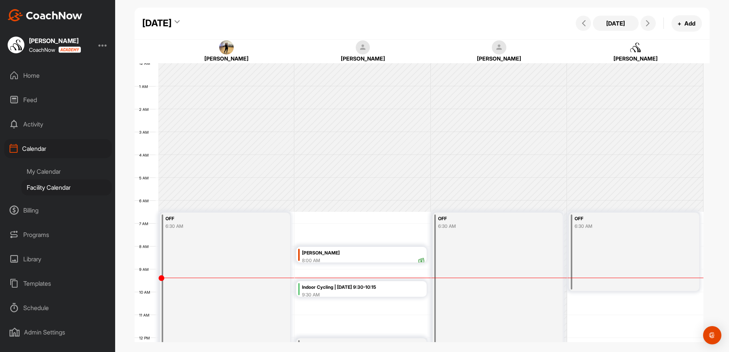
scroll to position [132, 0]
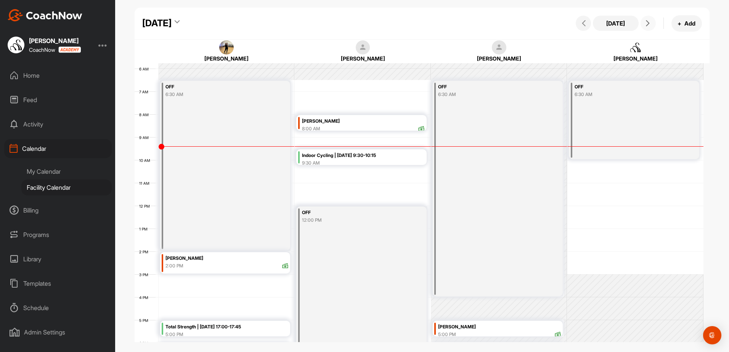
click at [644, 23] on span at bounding box center [648, 23] width 9 height 6
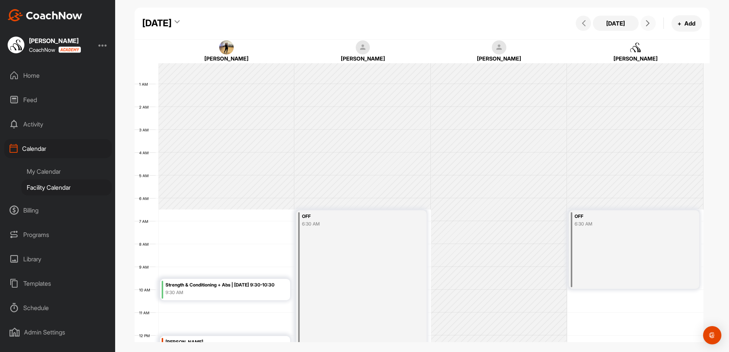
scroll to position [0, 0]
click at [645, 21] on icon at bounding box center [648, 23] width 6 height 6
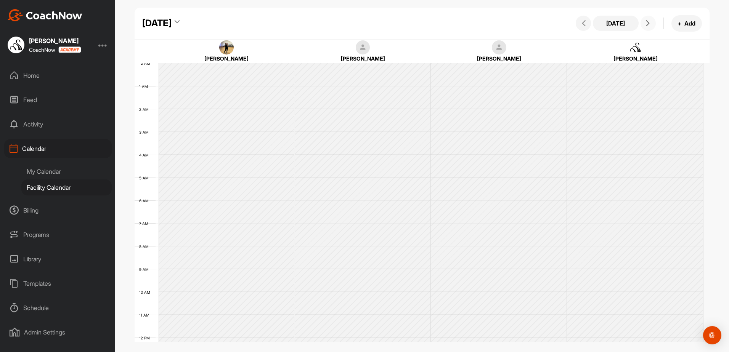
scroll to position [132, 0]
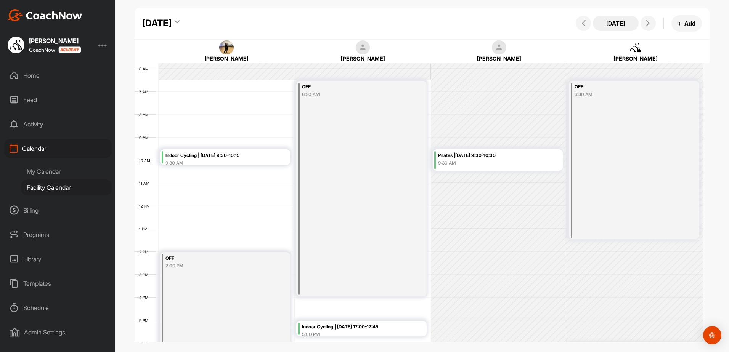
click at [626, 20] on button "[DATE]" at bounding box center [616, 23] width 46 height 15
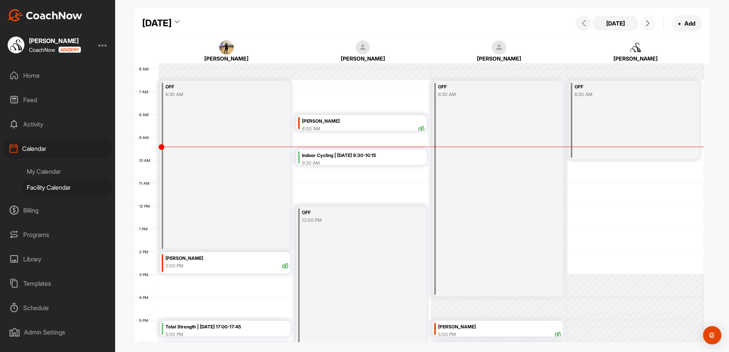
click at [651, 25] on span at bounding box center [648, 23] width 9 height 6
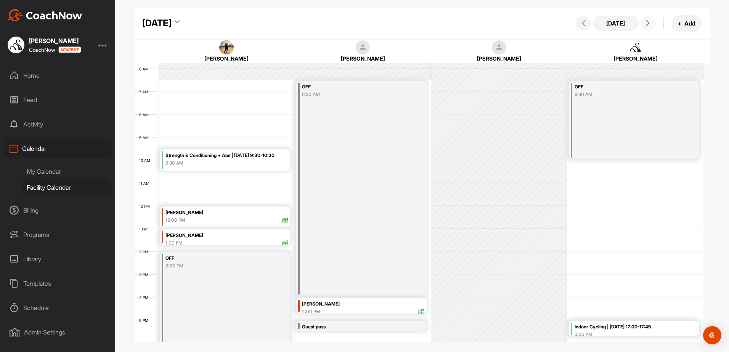
click at [651, 25] on span at bounding box center [648, 23] width 9 height 6
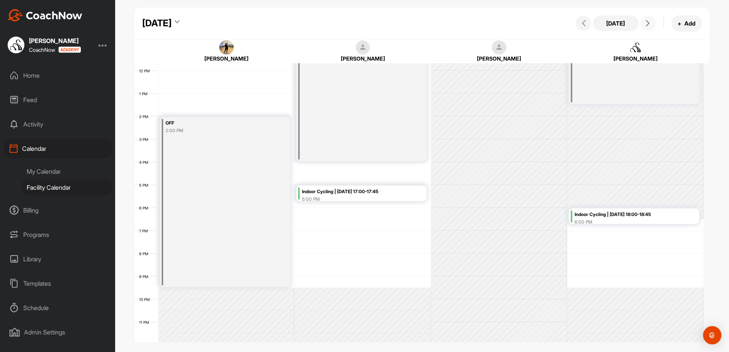
scroll to position [270, 0]
click at [624, 211] on div "Indoor Cycling | [DATE] 18:00-18:45" at bounding box center [636, 212] width 123 height 9
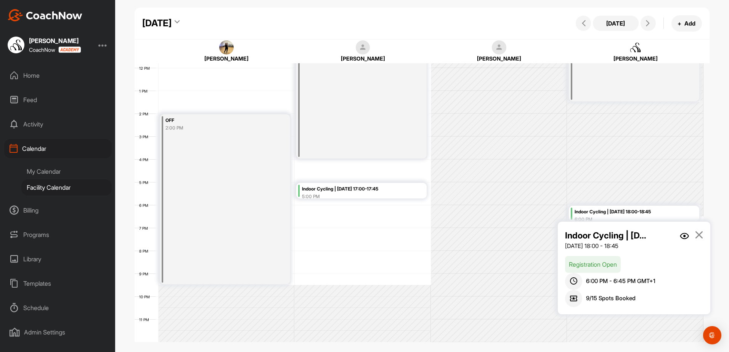
click at [681, 237] on img at bounding box center [684, 236] width 9 height 6
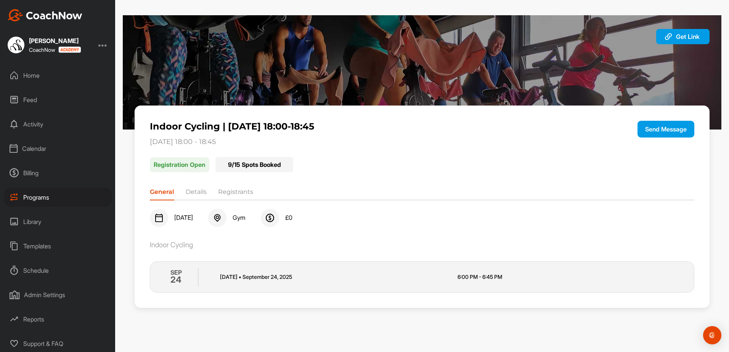
click at [244, 197] on li "Registrants" at bounding box center [235, 194] width 35 height 12
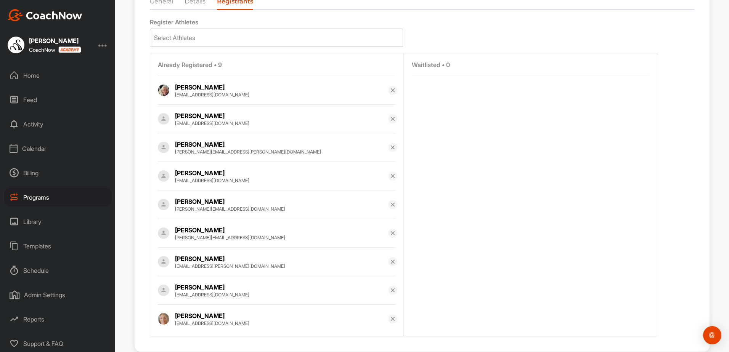
scroll to position [208, 0]
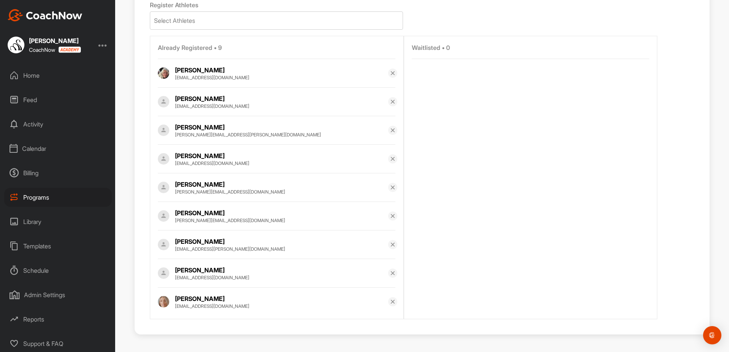
click at [59, 152] on div "Calendar" at bounding box center [58, 148] width 108 height 19
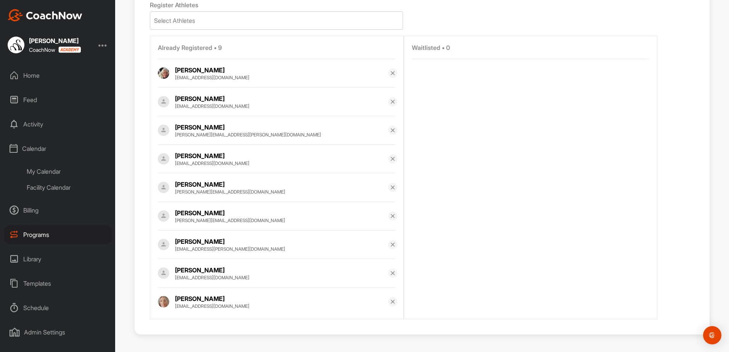
click at [55, 182] on div "Facility Calendar" at bounding box center [66, 188] width 90 height 16
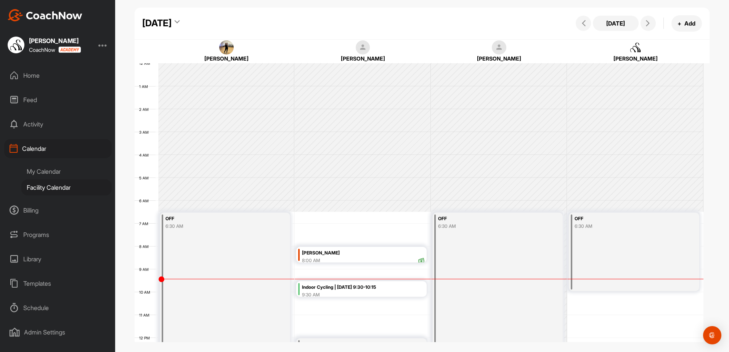
scroll to position [132, 0]
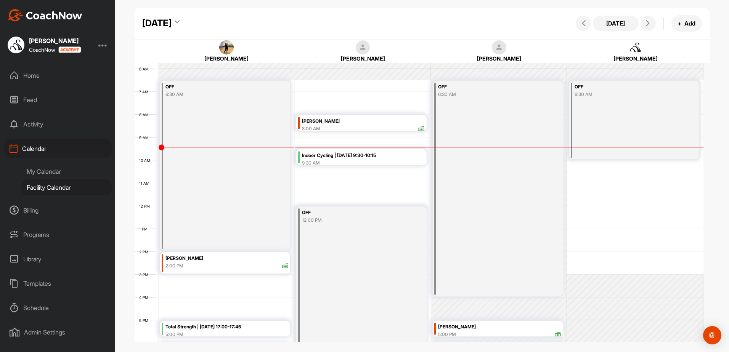
click at [308, 157] on div "Indoor Cycling | [DATE] 9:30-10:15" at bounding box center [363, 155] width 123 height 9
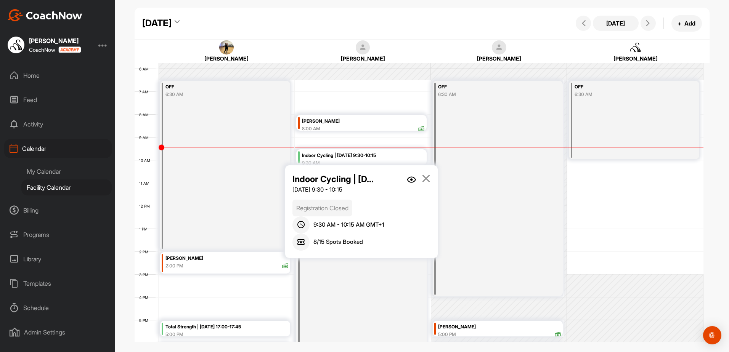
click at [297, 18] on div "Monday, September 22, 2025 Today + Add" at bounding box center [422, 24] width 575 height 32
click at [388, 20] on div "Monday, September 22, 2025 Today + Add" at bounding box center [422, 24] width 575 height 32
click at [428, 177] on icon at bounding box center [426, 178] width 9 height 8
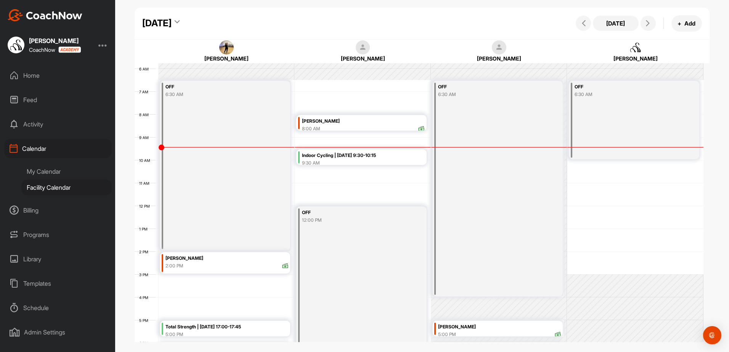
click at [396, 160] on div "9:30 AM" at bounding box center [363, 163] width 123 height 7
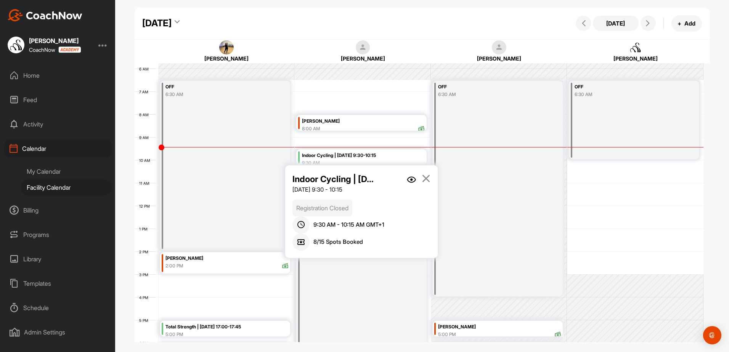
click at [410, 179] on img at bounding box center [411, 180] width 9 height 6
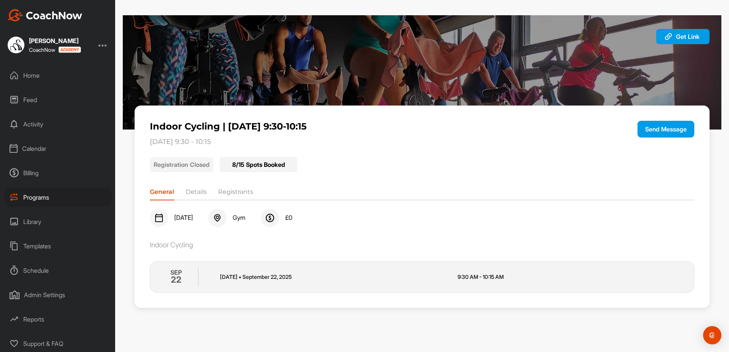
click at [252, 193] on li "Registrants" at bounding box center [235, 194] width 35 height 12
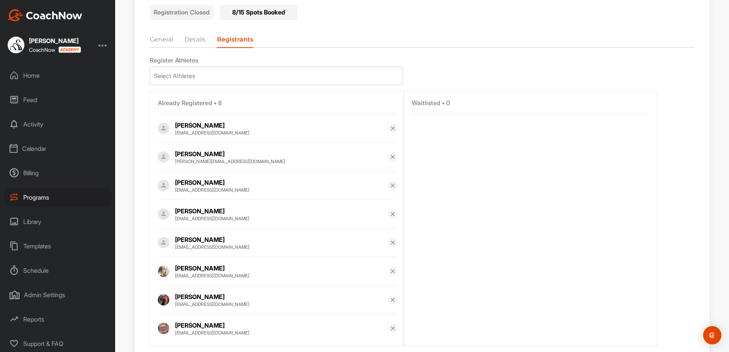
scroll to position [180, 0]
